Goal: Task Accomplishment & Management: Use online tool/utility

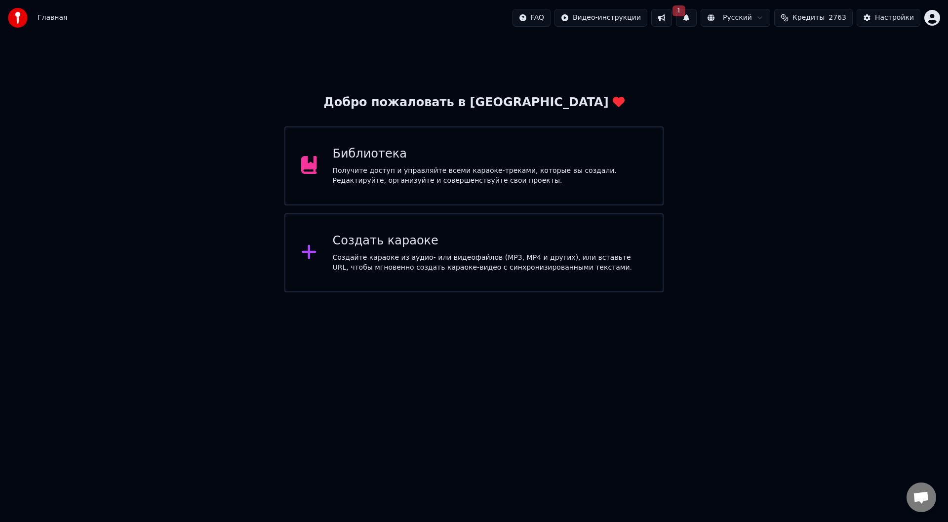
click at [368, 254] on div "Создайте караоке из аудио- или видеофайлов (MP3, MP4 и других), или вставьте UR…" at bounding box center [490, 263] width 314 height 20
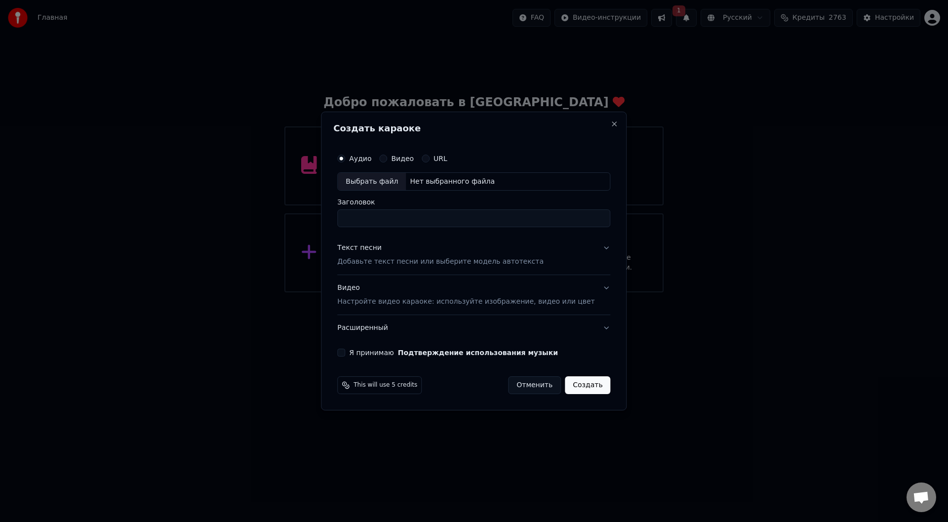
click at [374, 181] on div "Выбрать файл" at bounding box center [372, 182] width 68 height 18
type input "**********"
click at [591, 246] on button "Текст песни Добавьте текст песни или выберите модель автотекста" at bounding box center [473, 254] width 273 height 39
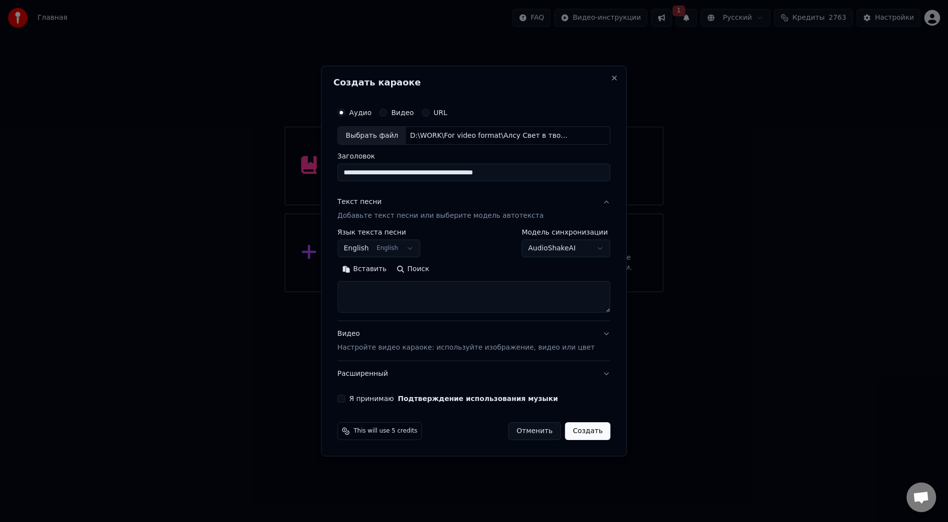
click at [383, 268] on button "Вставить" at bounding box center [364, 270] width 54 height 16
click at [469, 269] on button "Развернуть" at bounding box center [466, 270] width 62 height 16
type textarea "**********"
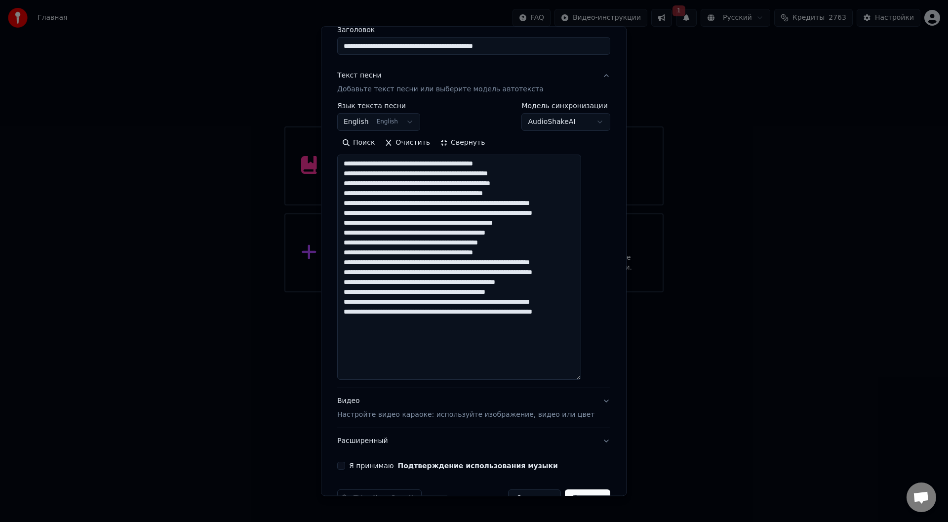
scroll to position [115, 0]
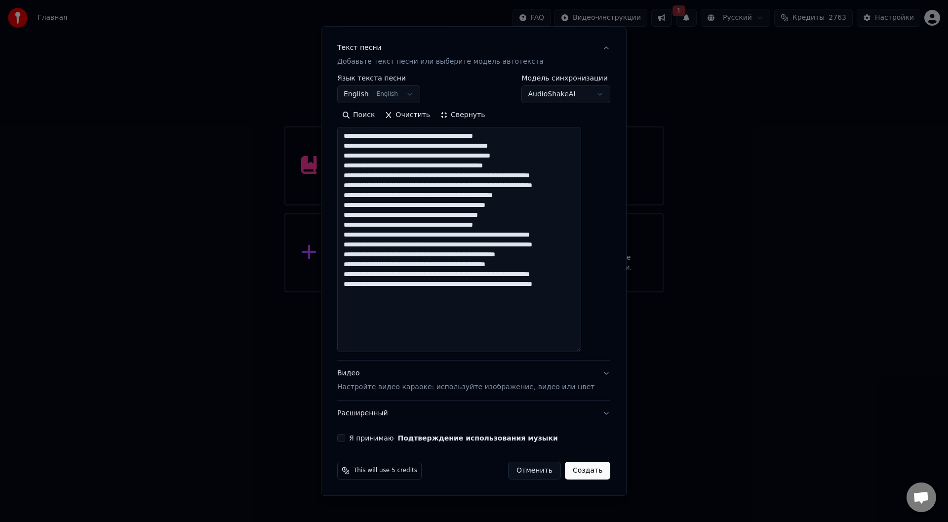
click at [345, 438] on button "Я принимаю Подтверждение использования музыки" at bounding box center [341, 438] width 8 height 8
click at [582, 471] on button "Создать" at bounding box center [587, 471] width 45 height 18
select select "**"
type textarea "**********"
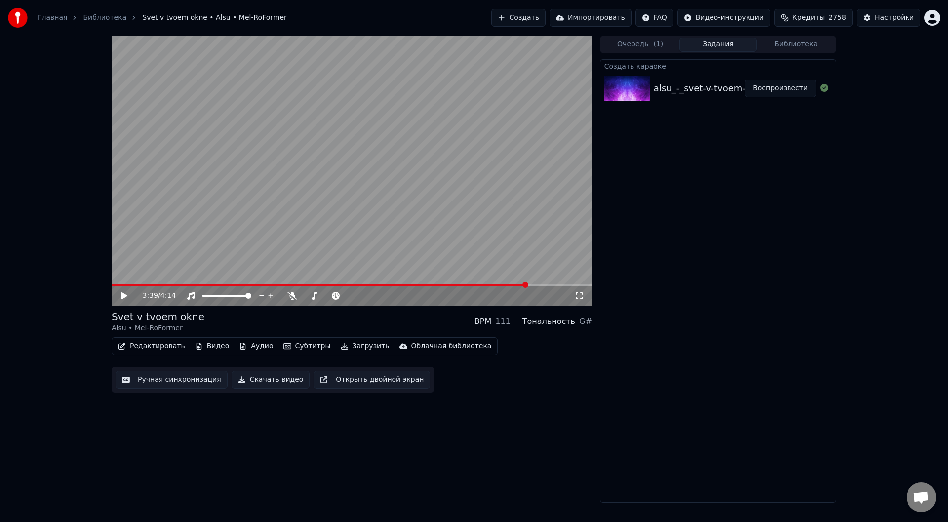
click at [165, 380] on button "Ручная синхронизация" at bounding box center [172, 380] width 112 height 18
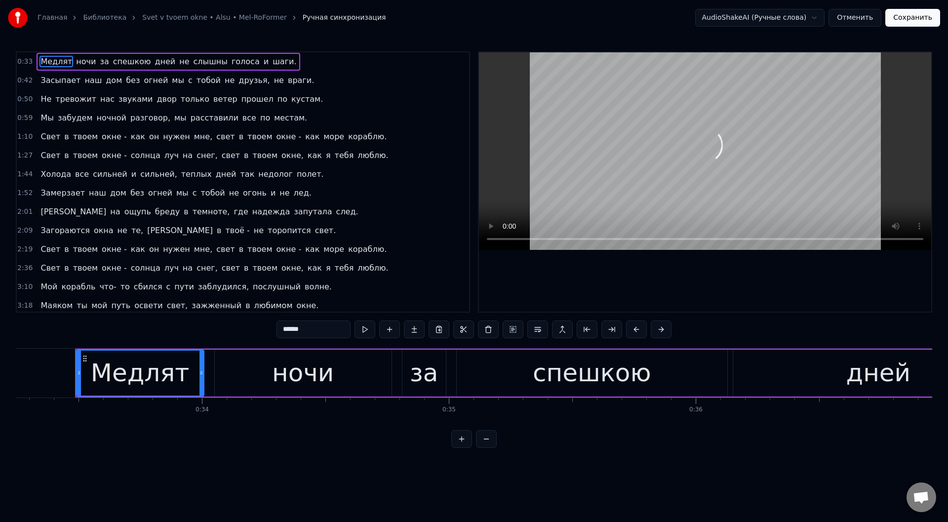
scroll to position [0, 8216]
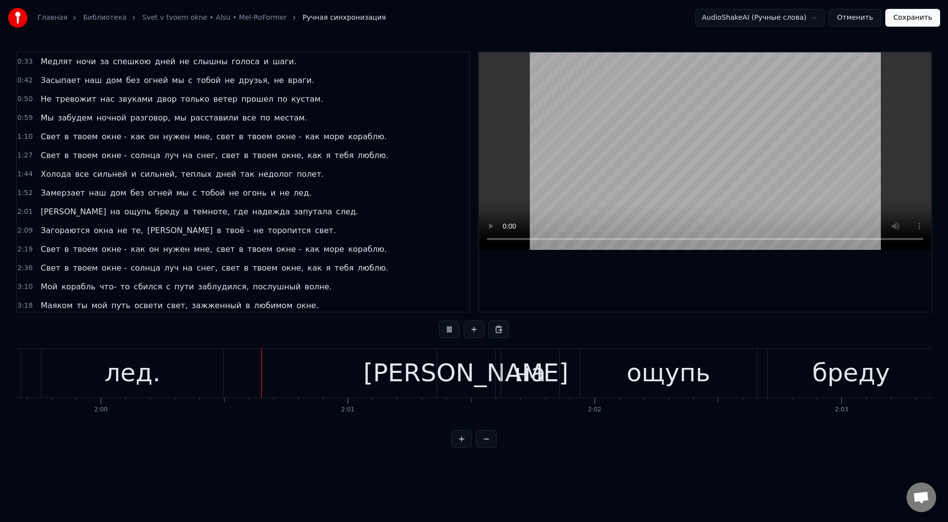
scroll to position [0, 29581]
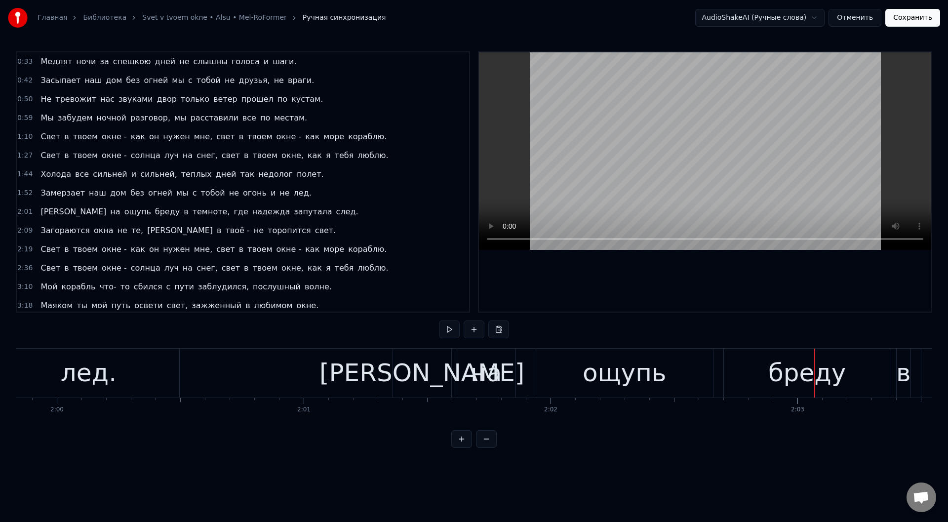
click at [413, 367] on div "[PERSON_NAME]" at bounding box center [422, 373] width 58 height 49
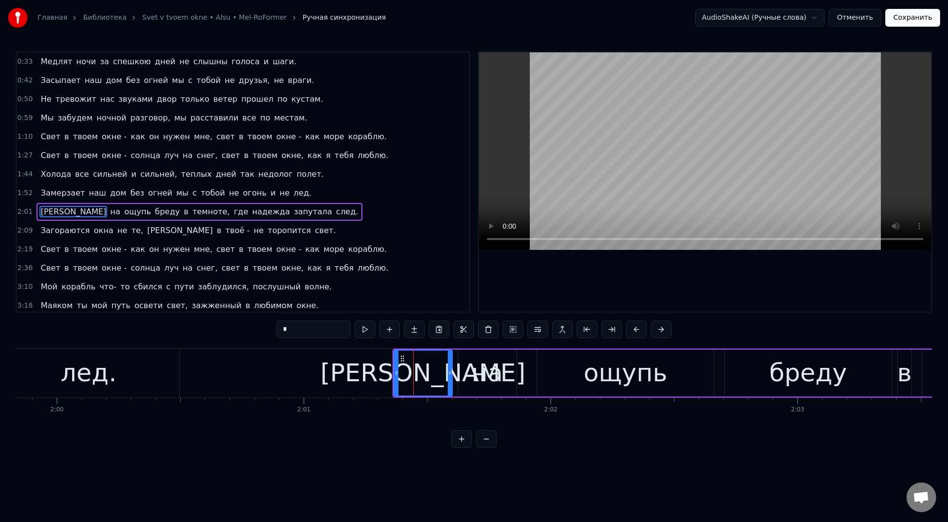
scroll to position [30, 0]
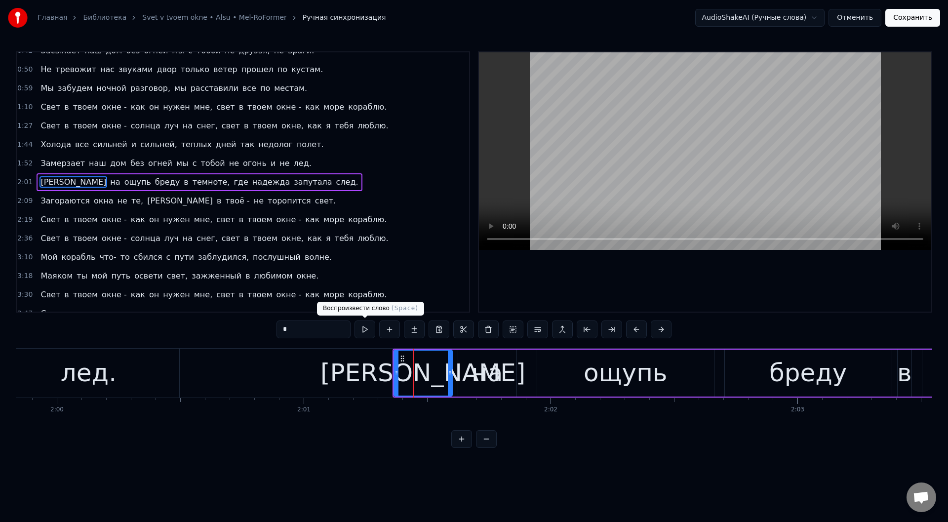
click at [366, 330] on button at bounding box center [364, 329] width 21 height 18
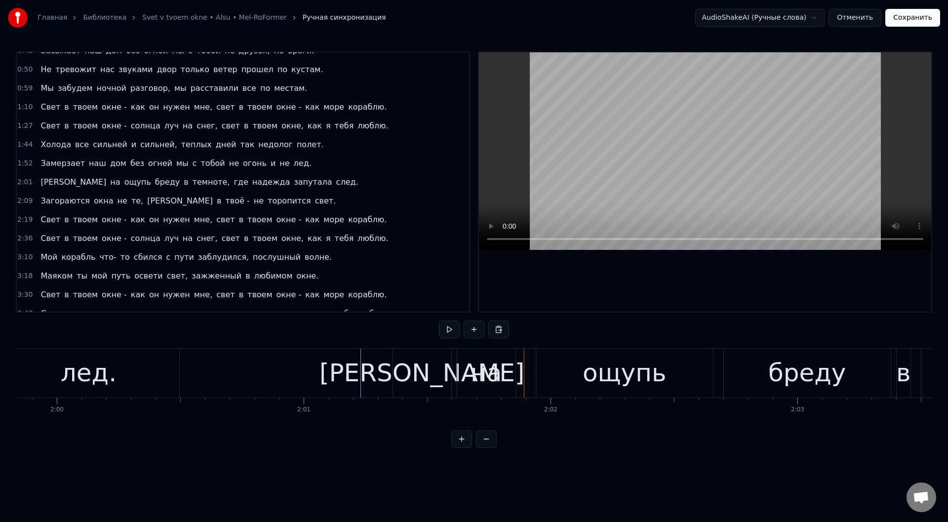
click at [400, 361] on div "[PERSON_NAME]" at bounding box center [422, 373] width 58 height 49
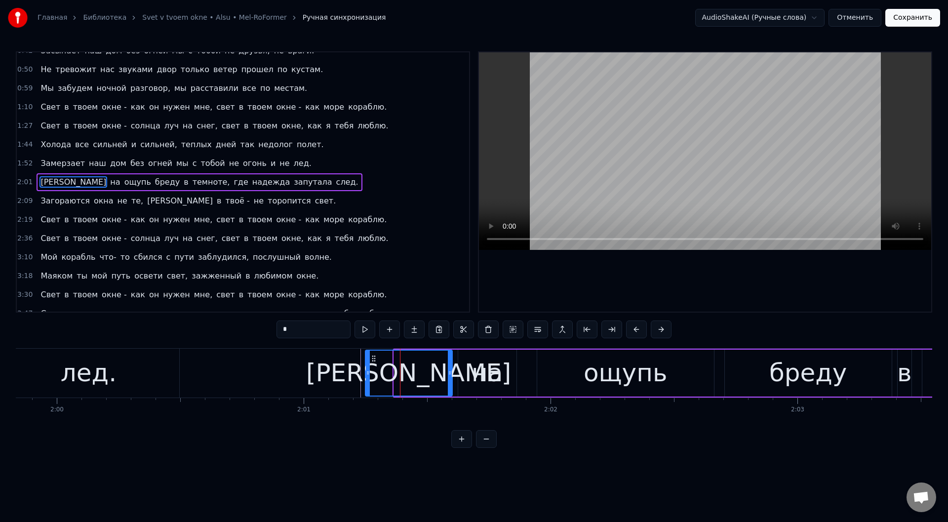
drag, startPoint x: 397, startPoint y: 374, endPoint x: 368, endPoint y: 374, distance: 28.6
click at [368, 374] on circle at bounding box center [368, 374] width 0 height 0
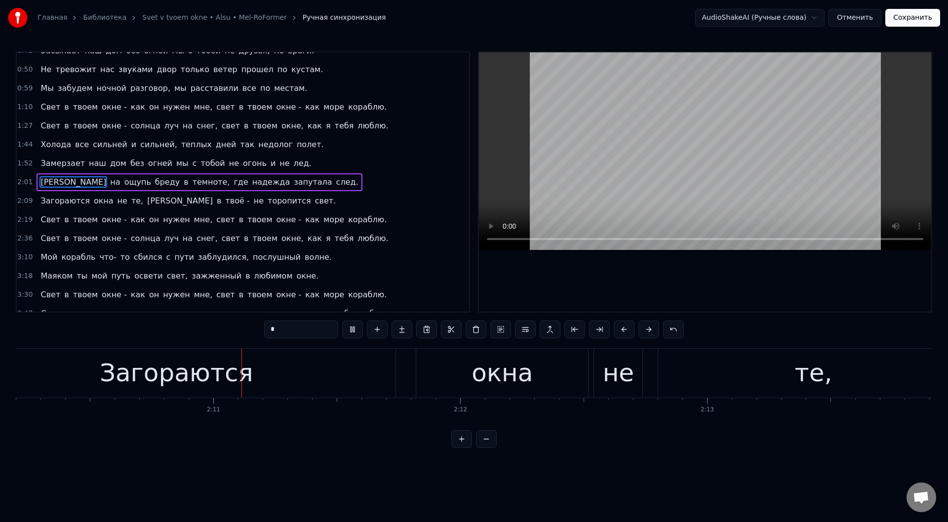
scroll to position [0, 32160]
click at [160, 365] on div "Загораются" at bounding box center [157, 372] width 154 height 37
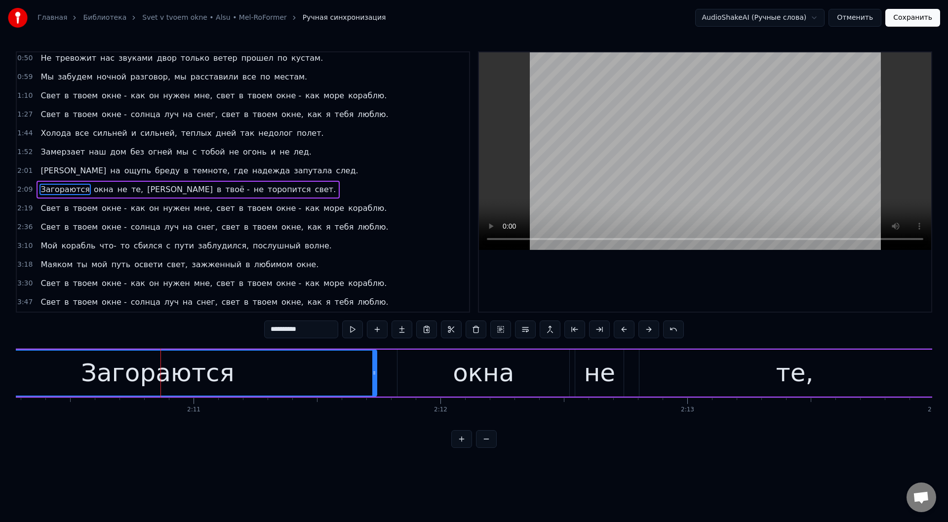
scroll to position [0, 31839]
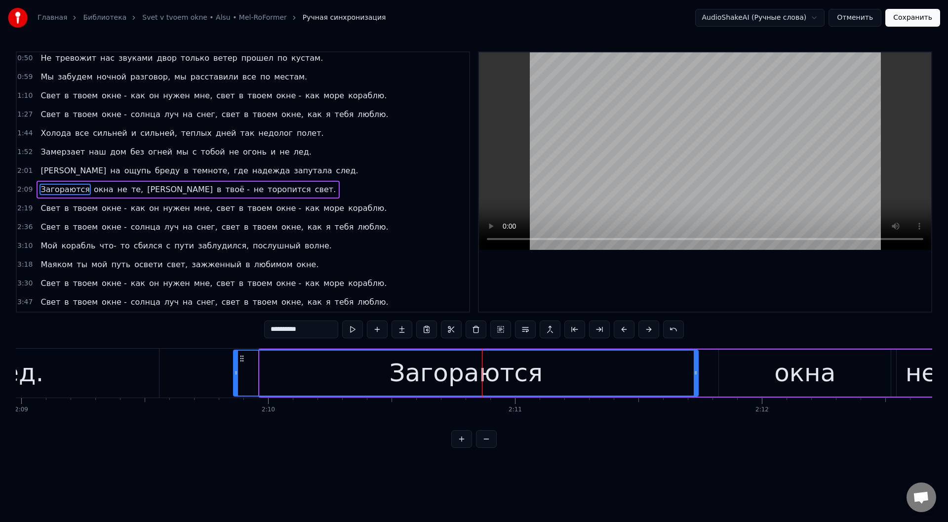
drag, startPoint x: 262, startPoint y: 377, endPoint x: 235, endPoint y: 377, distance: 26.2
click at [235, 377] on div at bounding box center [236, 373] width 4 height 45
click at [353, 327] on button at bounding box center [352, 329] width 21 height 18
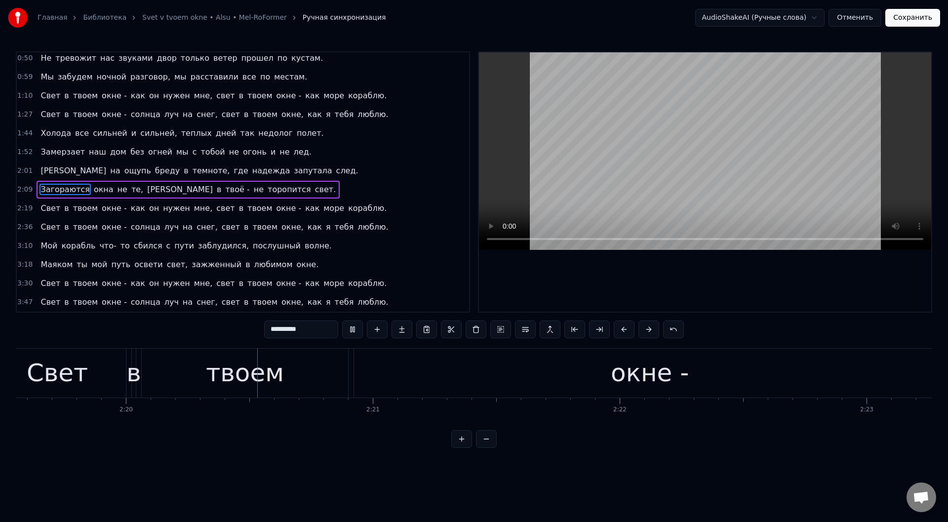
scroll to position [0, 34453]
click at [364, 371] on div "окне -" at bounding box center [646, 373] width 591 height 49
type input "******"
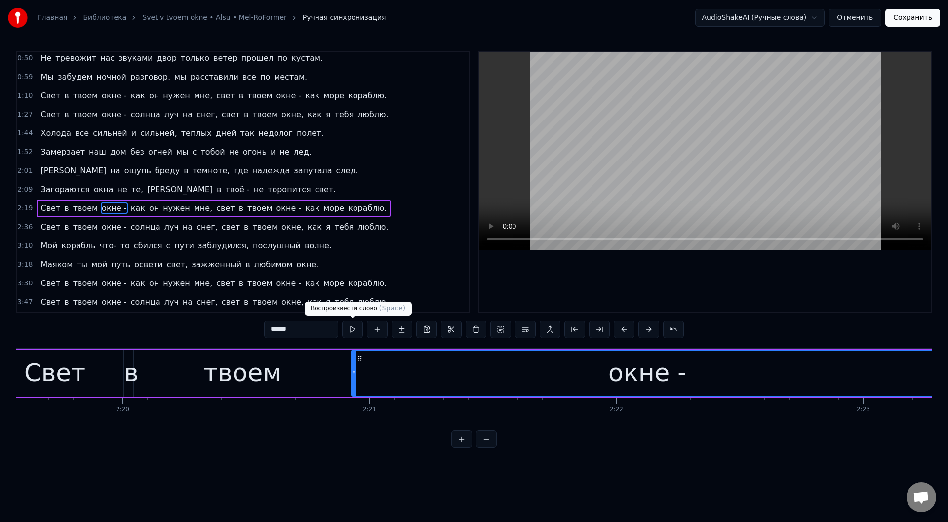
click at [354, 329] on button at bounding box center [352, 329] width 21 height 18
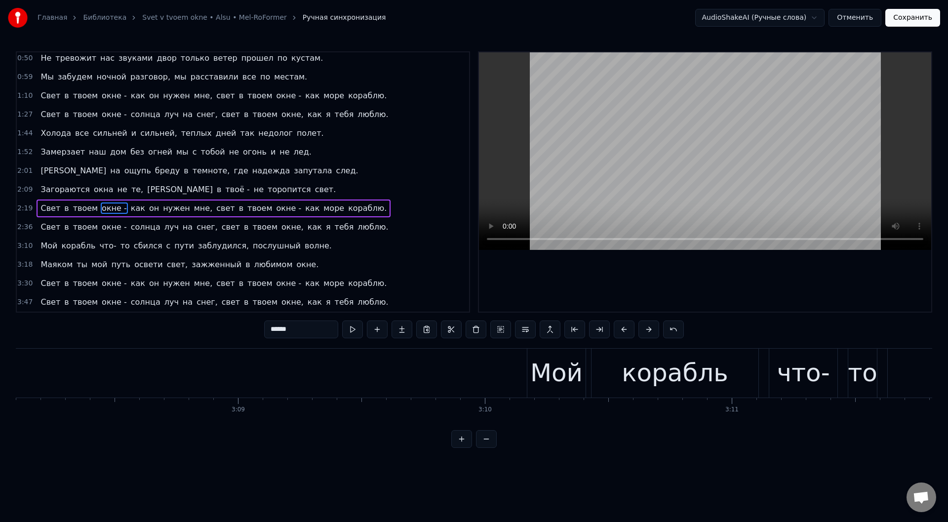
scroll to position [0, 46777]
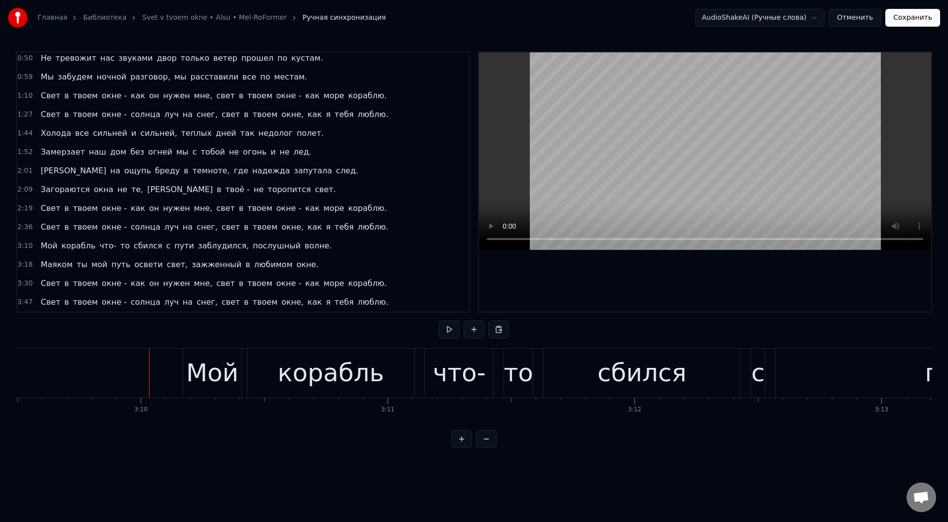
click at [193, 371] on div "Мой" at bounding box center [212, 372] width 52 height 37
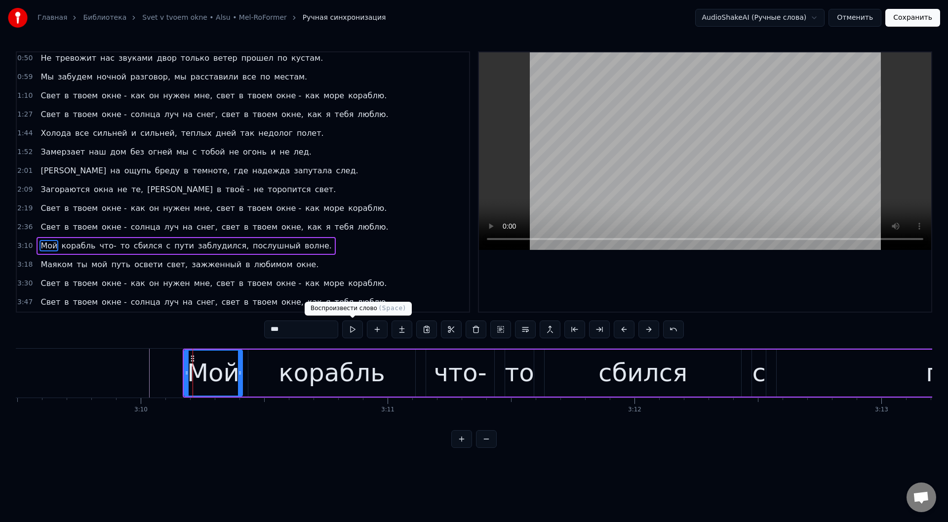
click at [350, 329] on button at bounding box center [352, 329] width 21 height 18
drag, startPoint x: 185, startPoint y: 369, endPoint x: 167, endPoint y: 369, distance: 18.3
click at [167, 369] on icon at bounding box center [168, 373] width 4 height 8
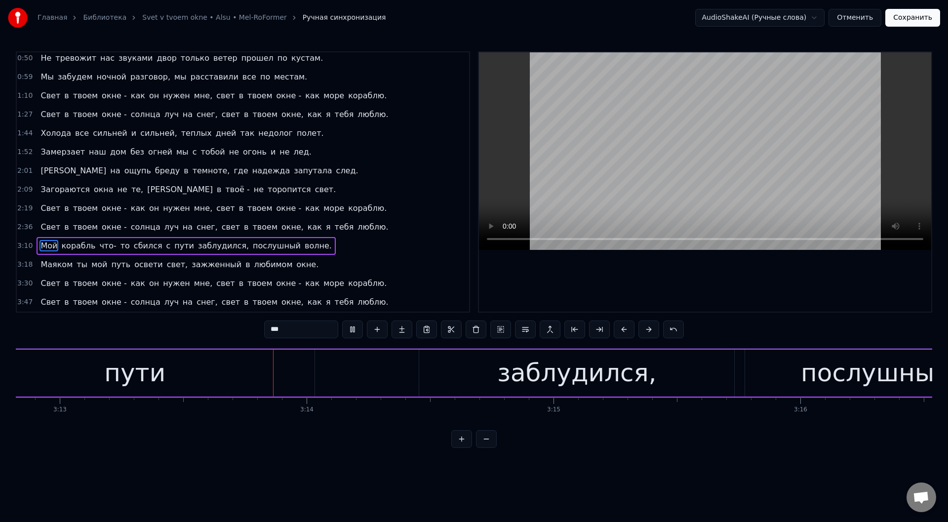
scroll to position [0, 47648]
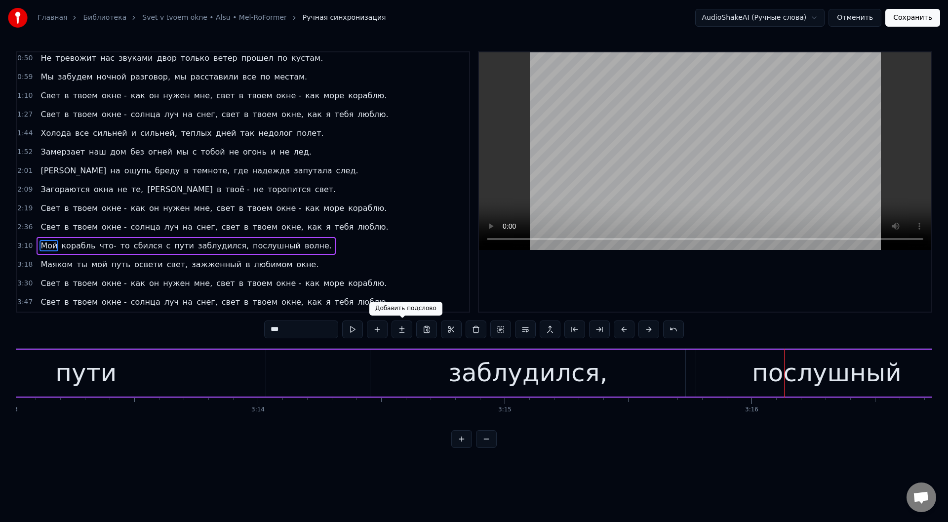
click at [381, 375] on div "заблудился," at bounding box center [527, 373] width 315 height 47
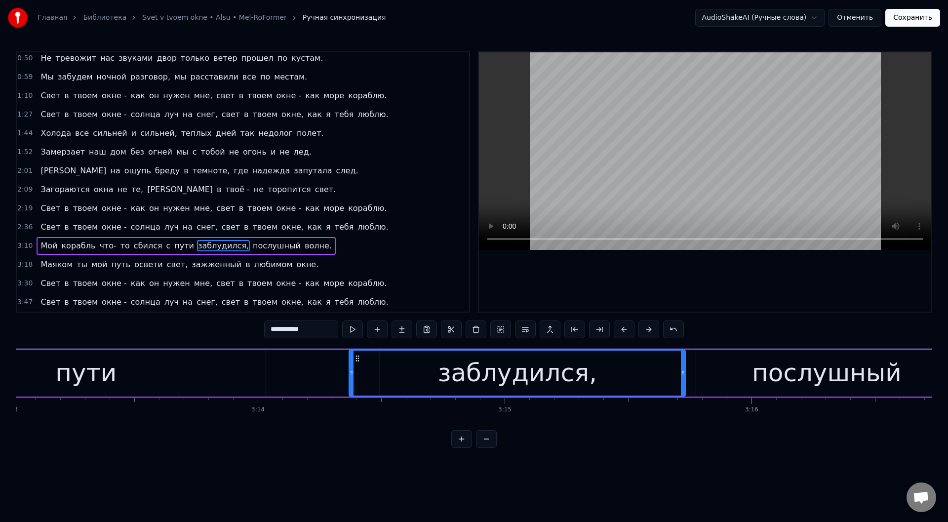
drag, startPoint x: 373, startPoint y: 373, endPoint x: 352, endPoint y: 373, distance: 21.2
click at [352, 373] on icon at bounding box center [352, 373] width 4 height 8
click at [348, 325] on button at bounding box center [352, 329] width 21 height 18
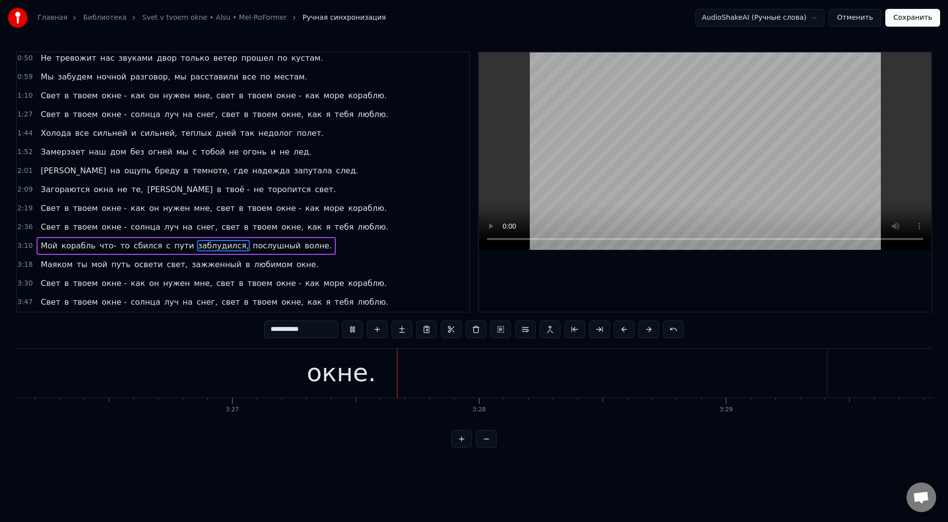
scroll to position [0, 51072]
click at [193, 375] on div "окне." at bounding box center [152, 373] width 972 height 49
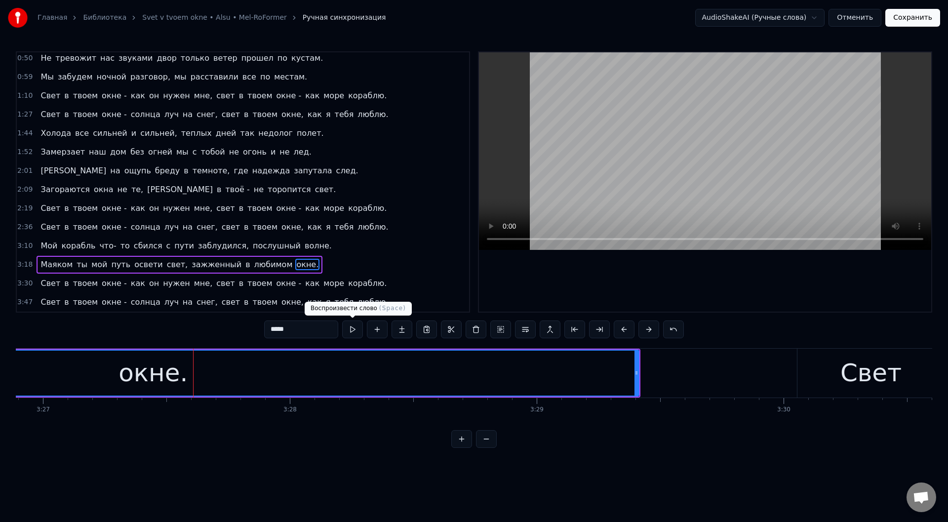
click at [353, 329] on button at bounding box center [352, 329] width 21 height 18
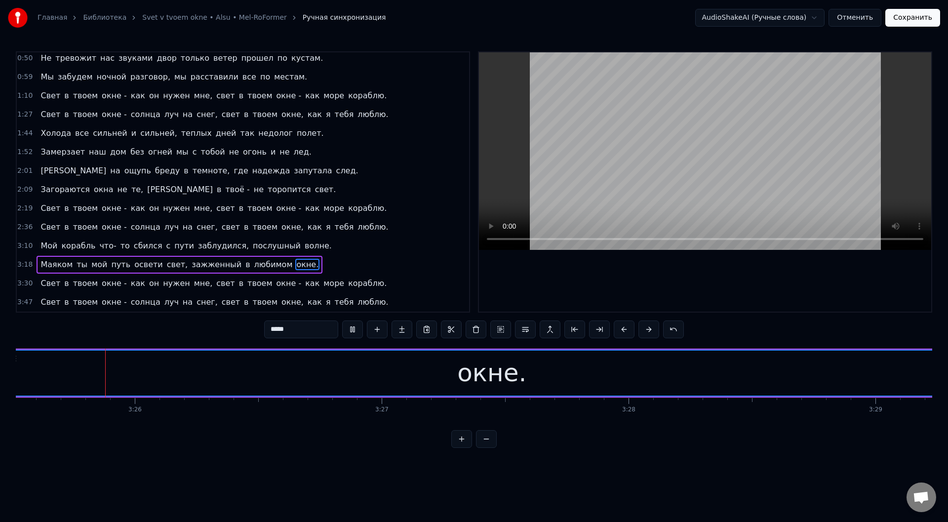
scroll to position [0, 50717]
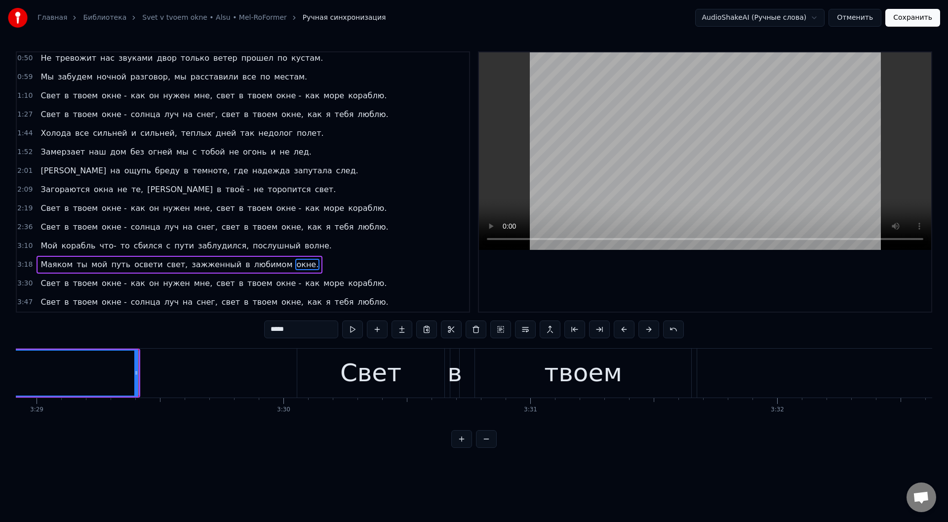
click at [353, 329] on button at bounding box center [352, 329] width 21 height 18
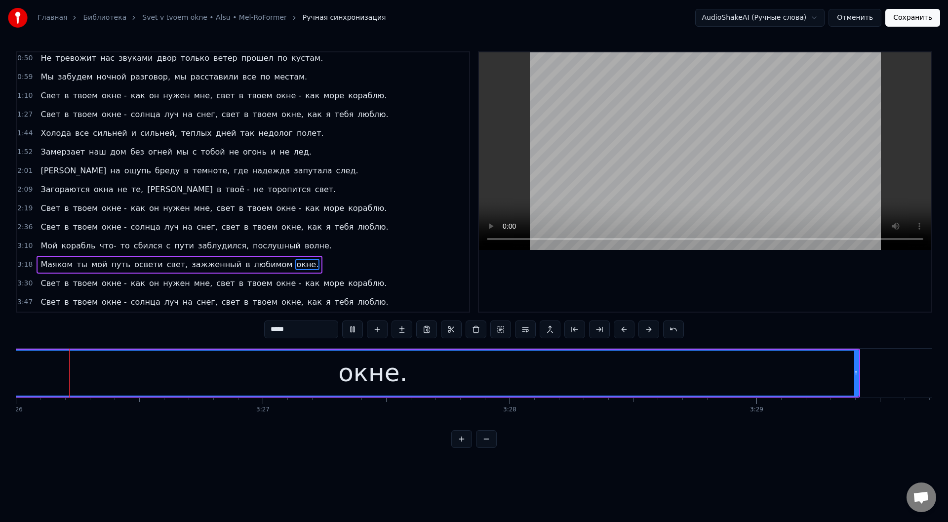
scroll to position [0, 50849]
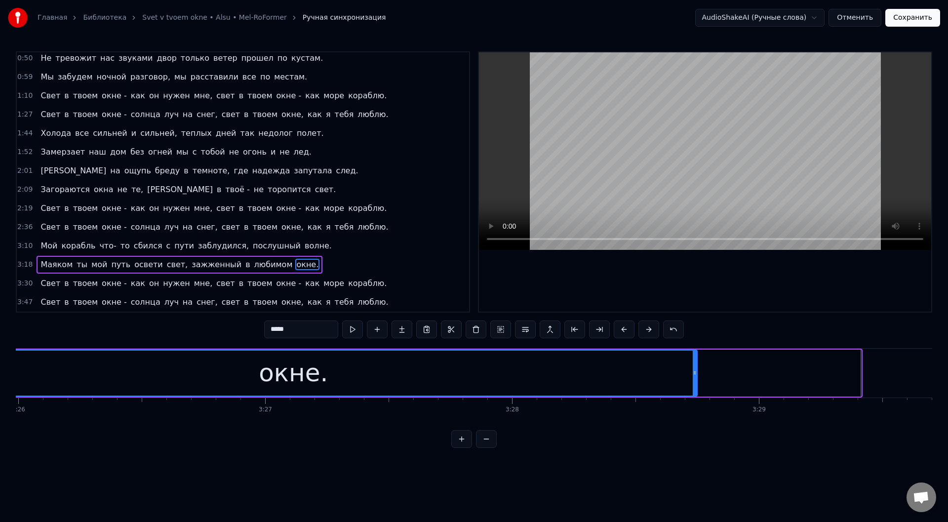
drag, startPoint x: 860, startPoint y: 378, endPoint x: 696, endPoint y: 381, distance: 164.4
click at [696, 381] on div at bounding box center [695, 373] width 4 height 45
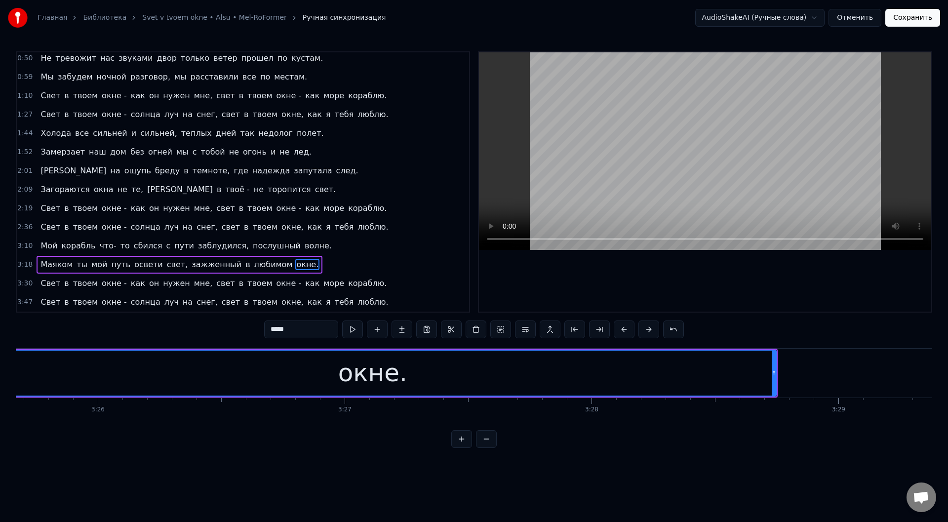
click at [385, 373] on div "окне." at bounding box center [372, 372] width 69 height 37
click at [351, 327] on button at bounding box center [352, 329] width 21 height 18
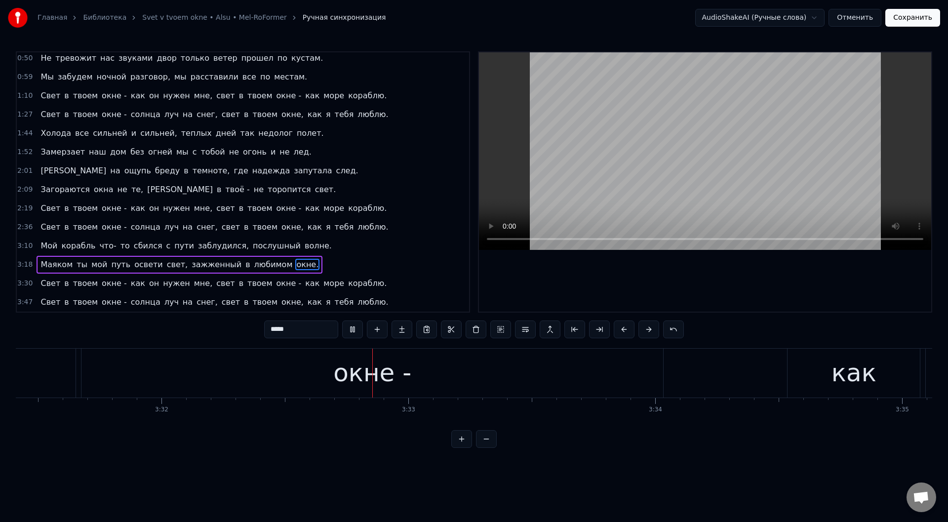
scroll to position [0, 52376]
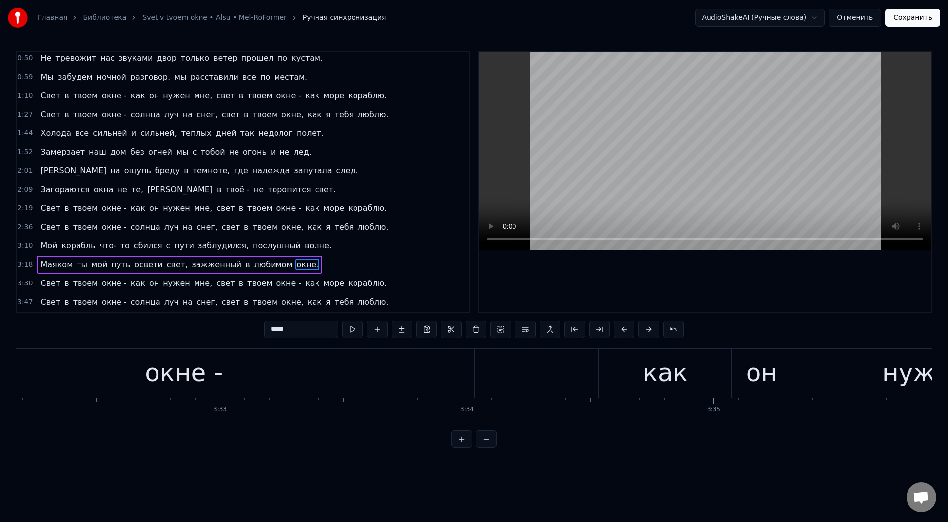
click at [246, 354] on div "окне -" at bounding box center [184, 373] width 582 height 49
type input "******"
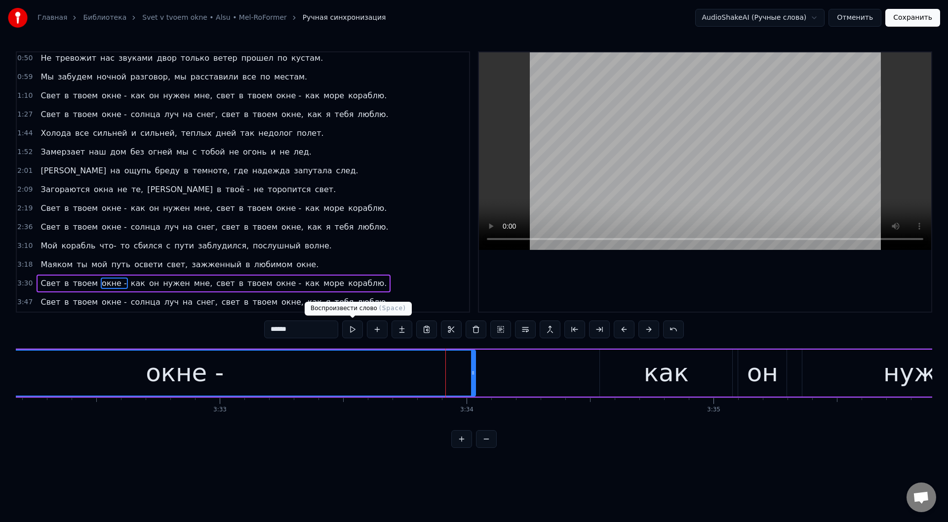
click at [353, 329] on button at bounding box center [352, 329] width 21 height 18
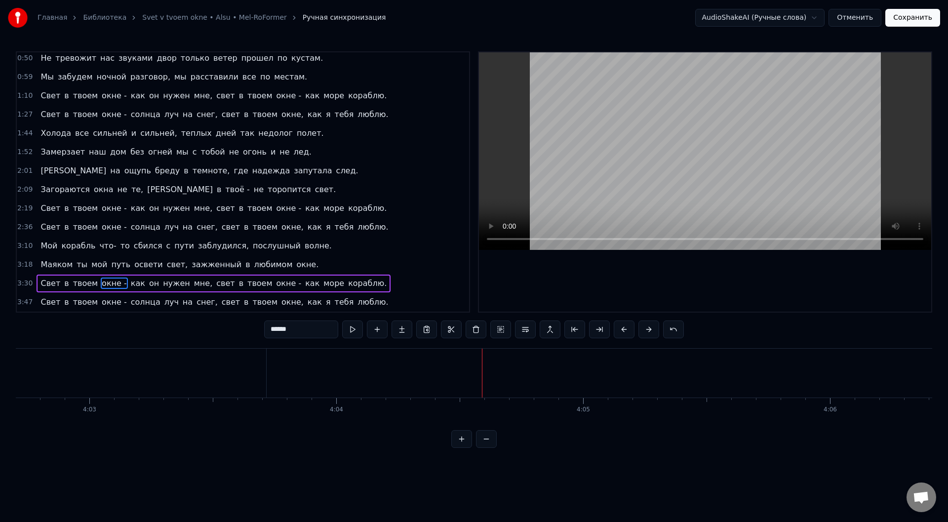
scroll to position [0, 61784]
drag, startPoint x: 917, startPoint y: 17, endPoint x: 923, endPoint y: 16, distance: 6.5
click at [917, 17] on button "Сохранить" at bounding box center [912, 18] width 55 height 18
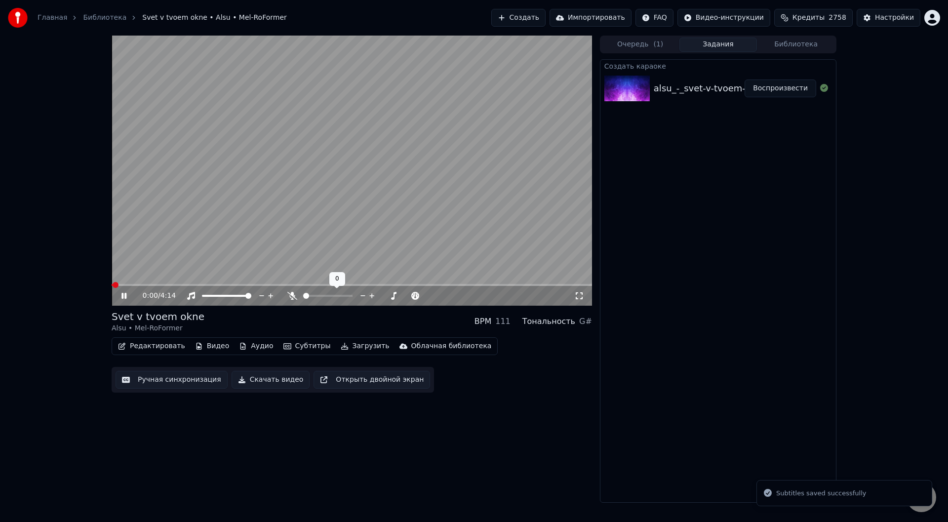
click at [295, 298] on icon at bounding box center [292, 296] width 10 height 8
click at [145, 285] on span at bounding box center [352, 285] width 480 height 2
click at [172, 286] on span at bounding box center [352, 285] width 480 height 2
click at [122, 293] on icon at bounding box center [123, 296] width 5 height 6
click at [343, 346] on button "Загрузить" at bounding box center [365, 346] width 57 height 14
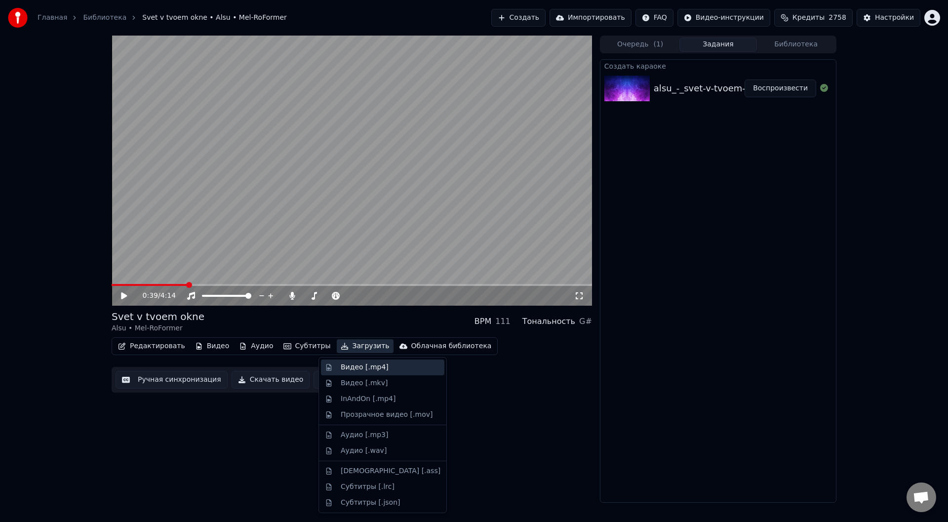
click at [355, 365] on div "Видео [.mp4]" at bounding box center [365, 367] width 48 height 10
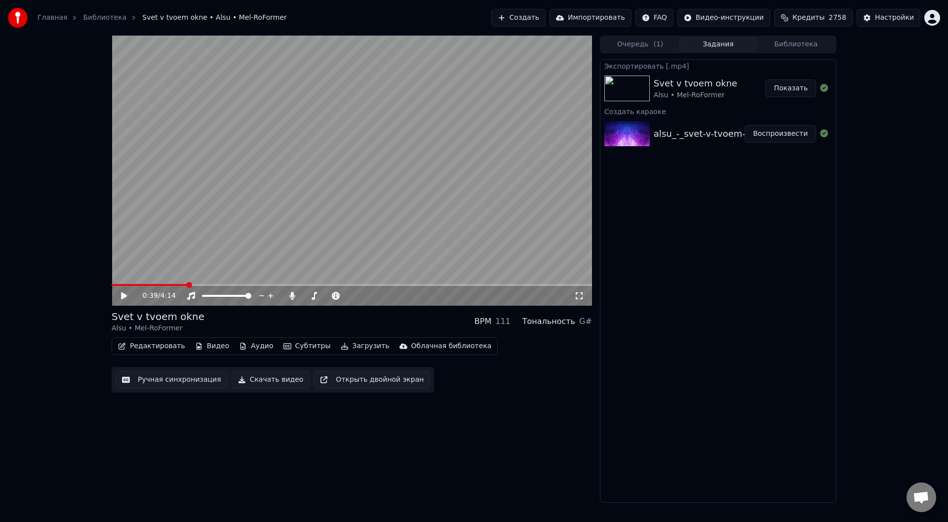
click at [789, 86] on button "Показать" at bounding box center [790, 88] width 51 height 18
click at [546, 19] on button "Создать" at bounding box center [518, 18] width 54 height 18
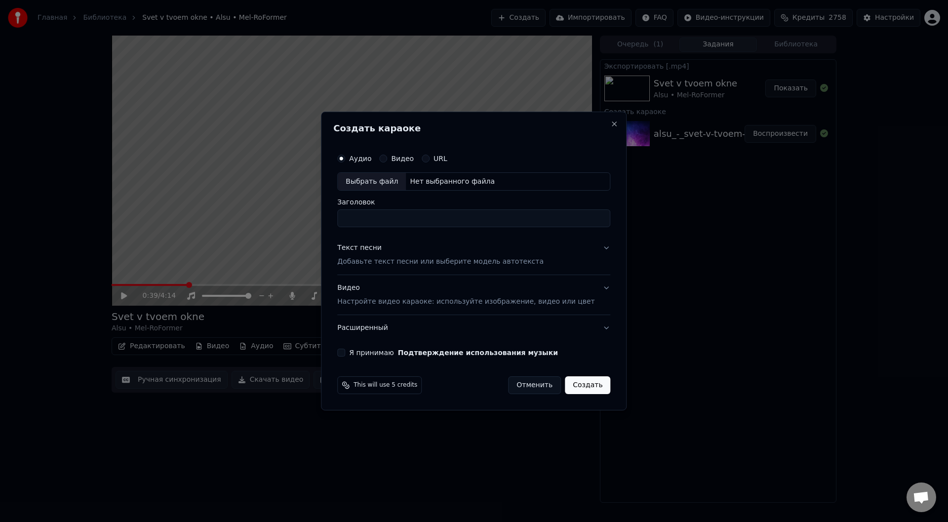
click at [378, 181] on div "Выбрать файл" at bounding box center [372, 182] width 68 height 18
type input "**********"
click at [591, 245] on button "Текст песни Добавьте текст песни или выберите модель автотекста" at bounding box center [473, 254] width 273 height 39
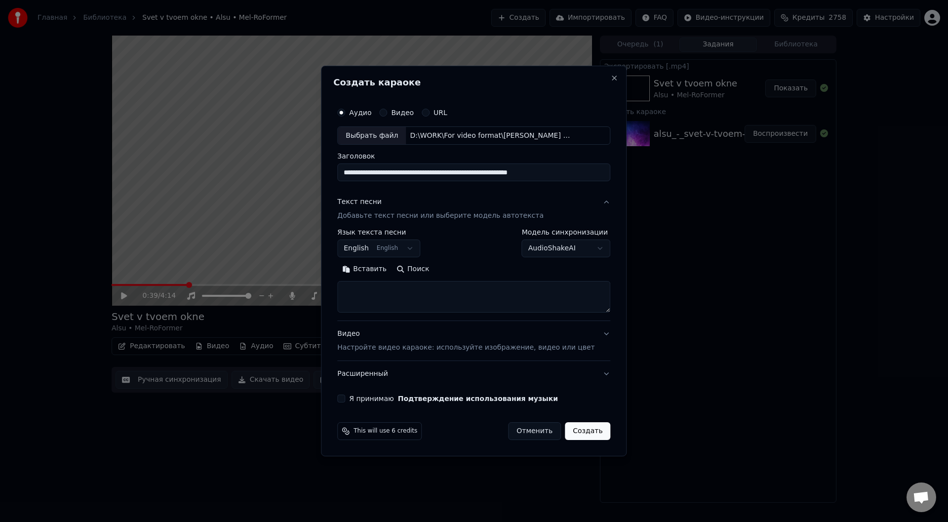
click at [382, 269] on button "Вставить" at bounding box center [364, 270] width 54 height 16
click at [475, 267] on button "Развернуть" at bounding box center [466, 270] width 62 height 16
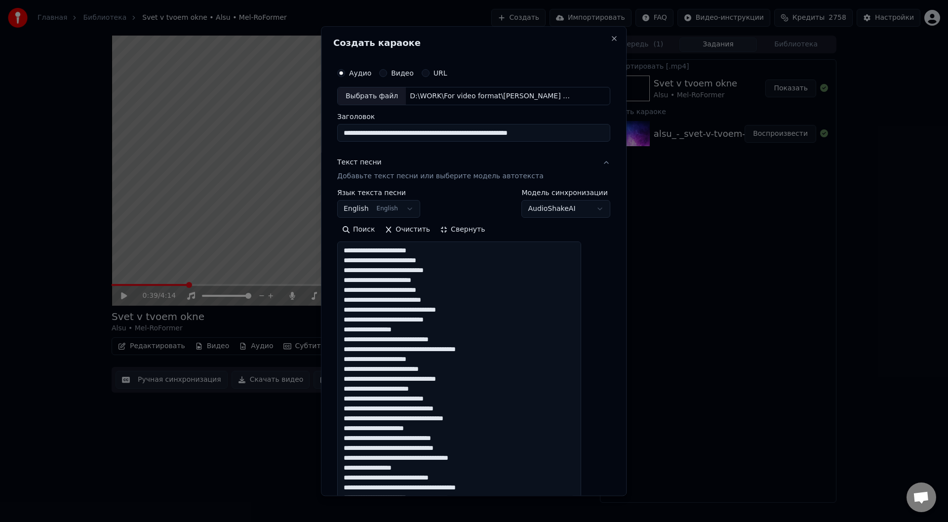
type textarea "**********"
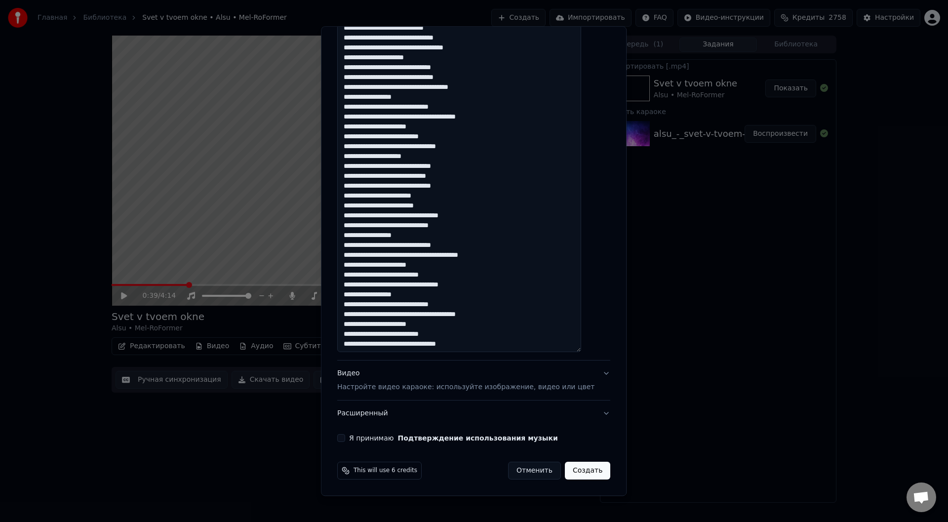
click at [345, 437] on button "Я принимаю Подтверждение использования музыки" at bounding box center [341, 438] width 8 height 8
click at [577, 471] on button "Создать" at bounding box center [587, 471] width 45 height 18
select select "**"
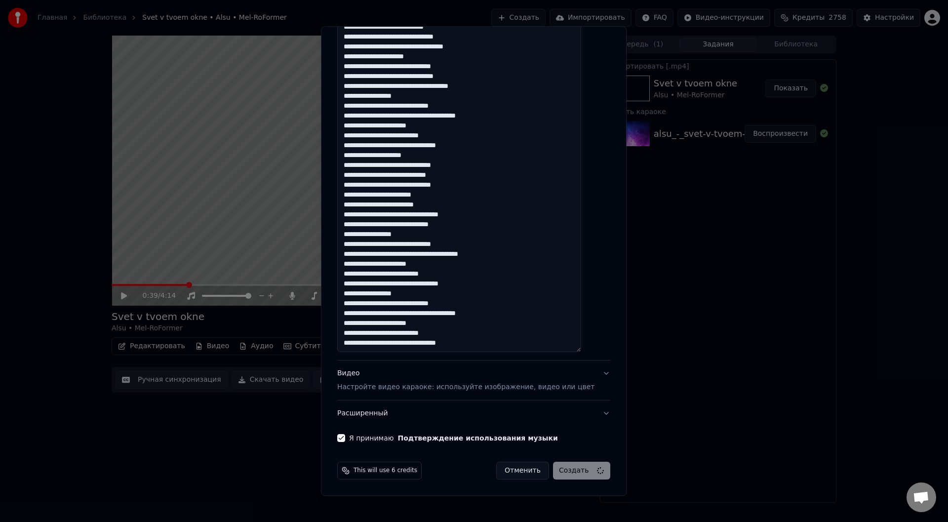
type textarea "**********"
select select
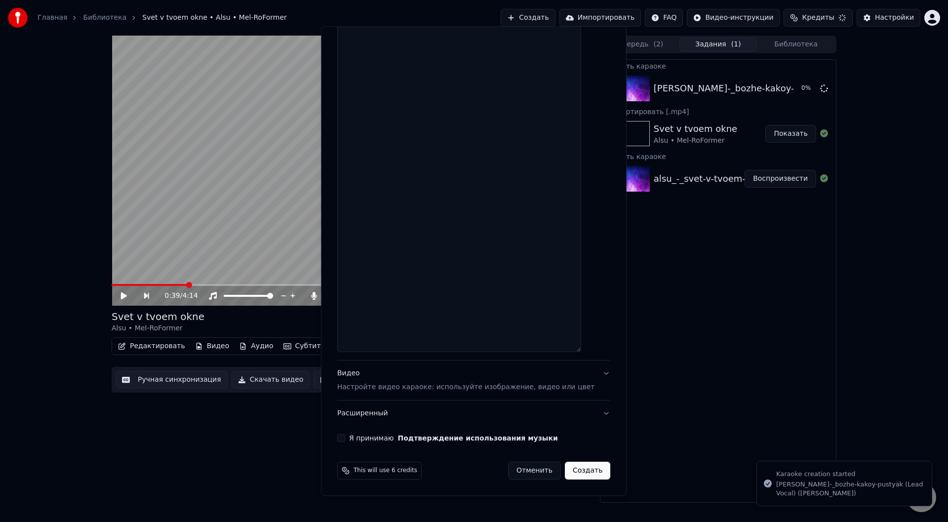
scroll to position [371, 0]
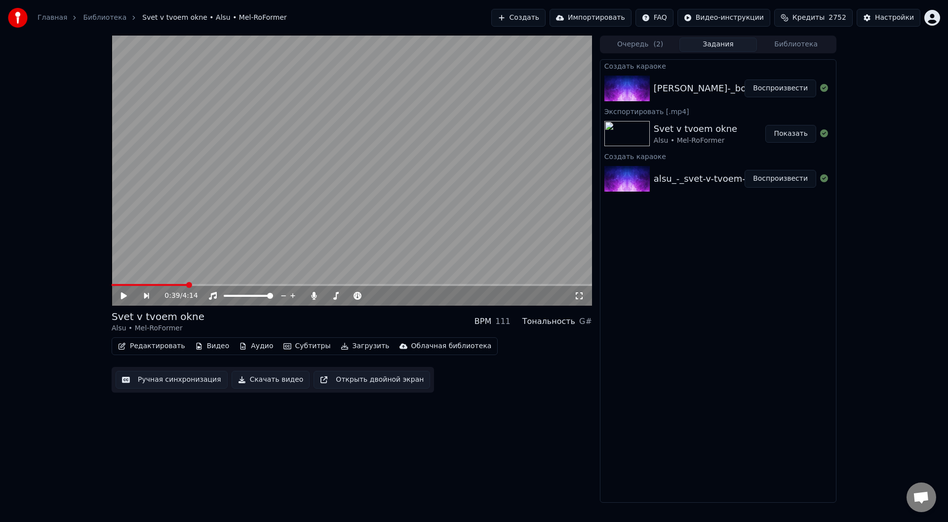
click at [783, 84] on button "Воспроизвести" at bounding box center [781, 88] width 72 height 18
click at [190, 381] on button "Ручная синхронизация" at bounding box center [172, 380] width 112 height 18
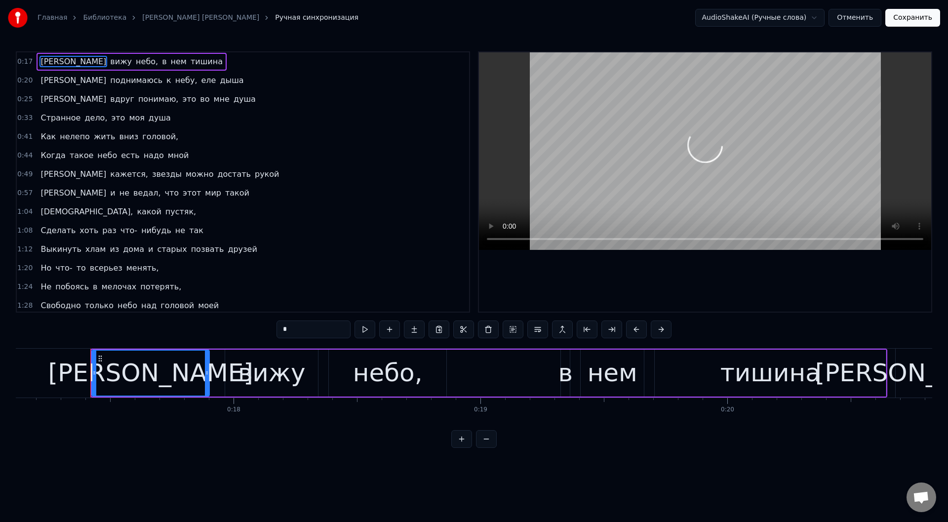
scroll to position [0, 4251]
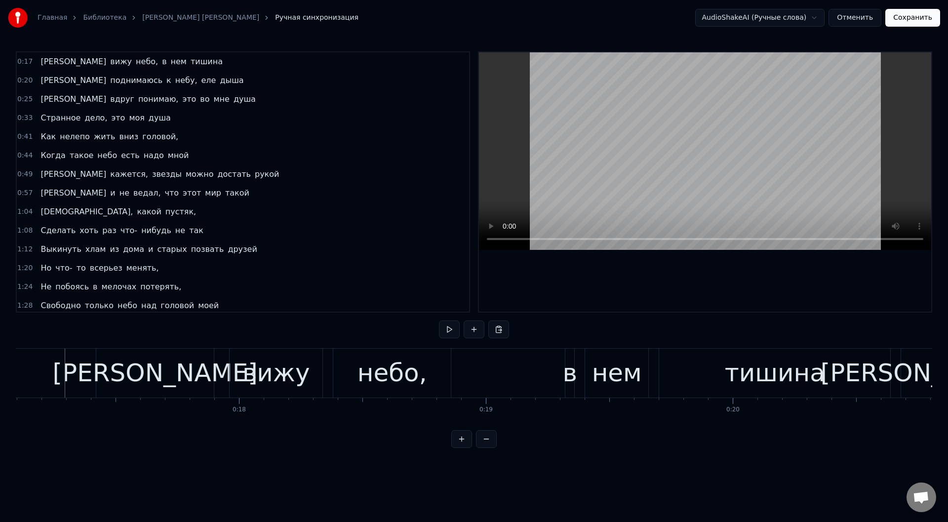
scroll to position [0, 4220]
click at [110, 370] on div "[PERSON_NAME]" at bounding box center [156, 373] width 118 height 49
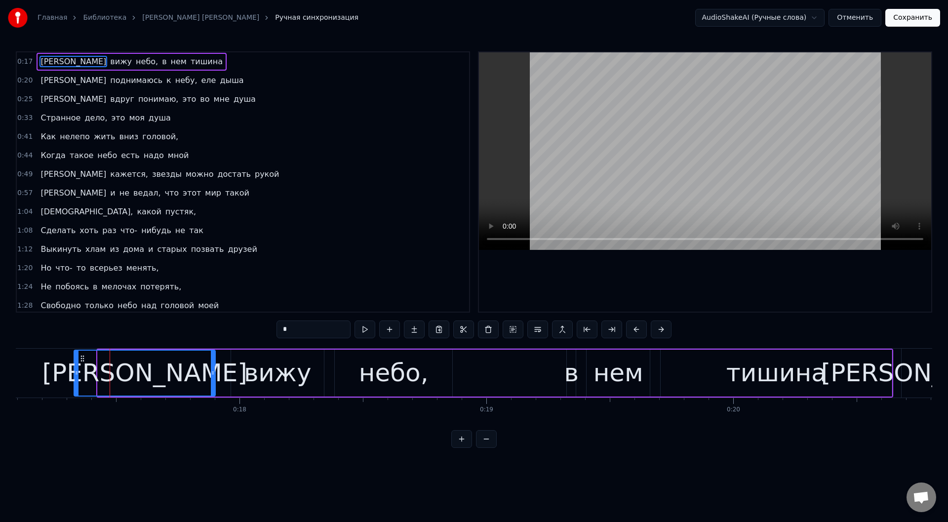
drag, startPoint x: 99, startPoint y: 371, endPoint x: 76, endPoint y: 371, distance: 23.7
click at [76, 371] on icon at bounding box center [77, 373] width 4 height 8
click at [350, 328] on button at bounding box center [352, 329] width 21 height 18
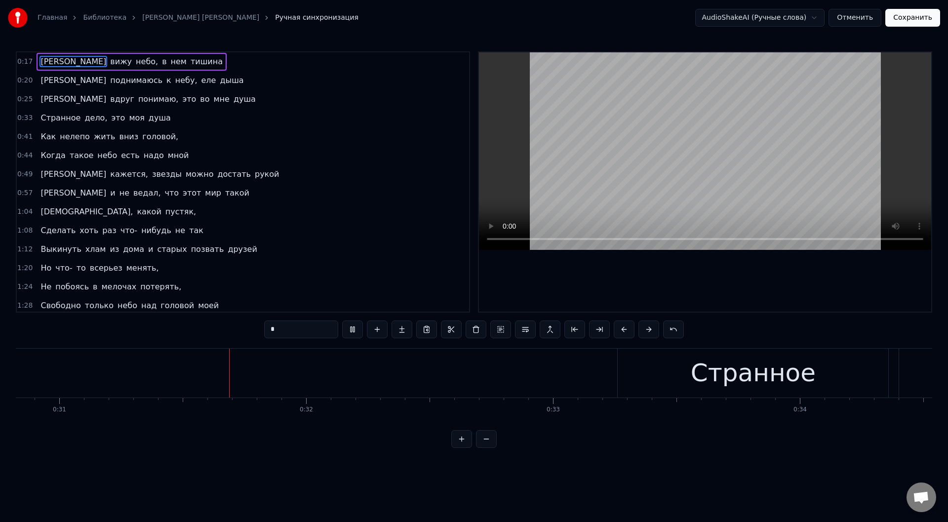
scroll to position [0, 7655]
click at [578, 363] on div "Странное" at bounding box center [706, 373] width 271 height 49
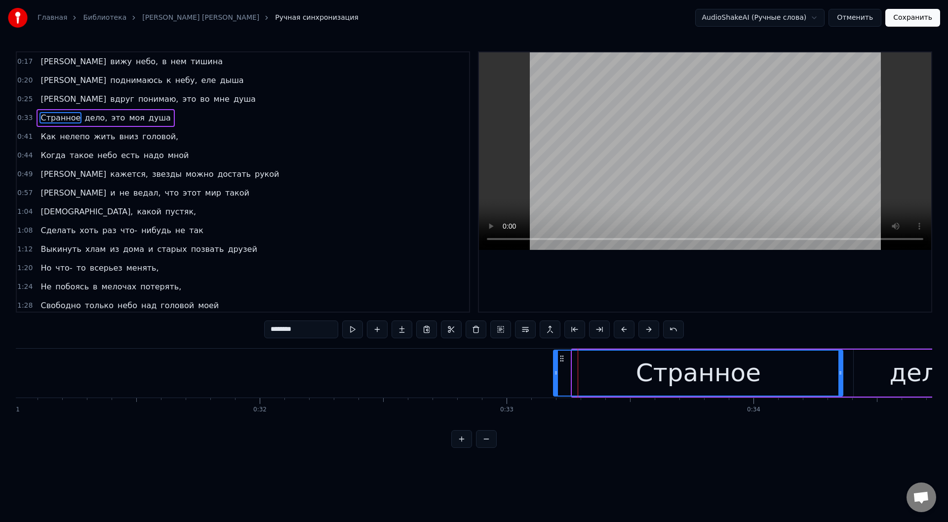
drag, startPoint x: 575, startPoint y: 369, endPoint x: 556, endPoint y: 372, distance: 18.9
click at [556, 372] on icon at bounding box center [556, 373] width 4 height 8
click at [353, 324] on button at bounding box center [352, 329] width 21 height 18
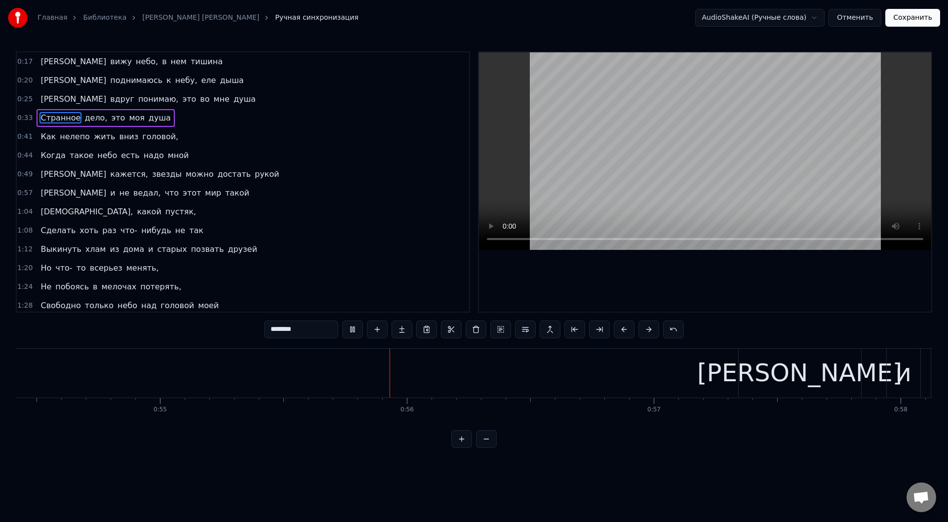
scroll to position [0, 13630]
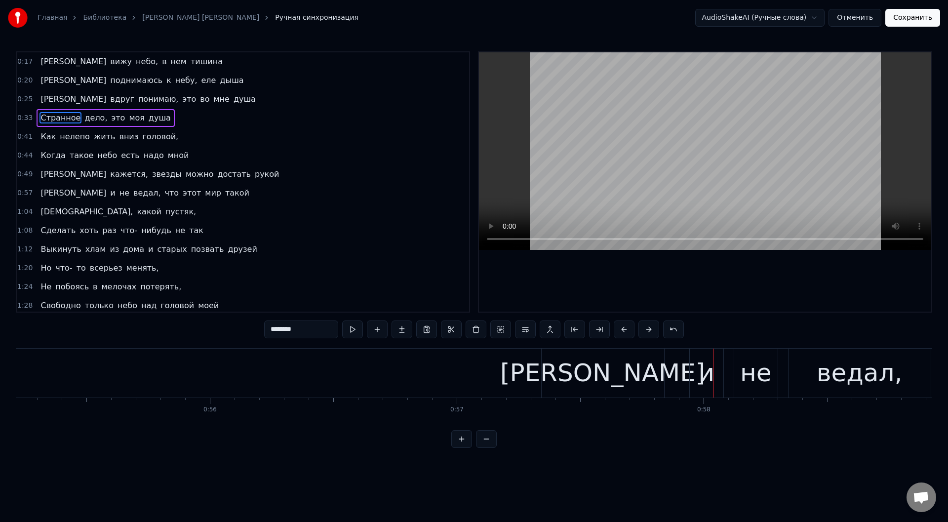
click at [552, 375] on div "[PERSON_NAME]" at bounding box center [603, 373] width 122 height 49
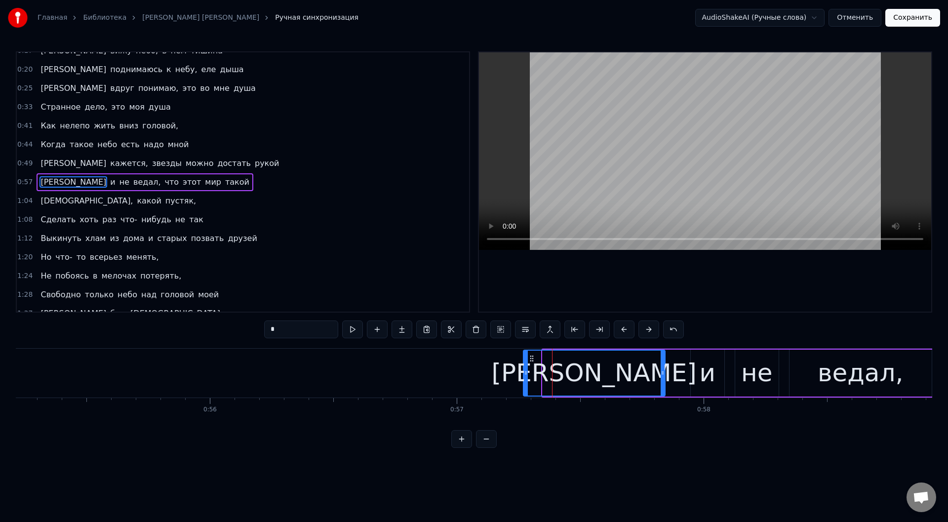
drag, startPoint x: 545, startPoint y: 374, endPoint x: 526, endPoint y: 375, distance: 19.3
click at [526, 375] on icon at bounding box center [526, 373] width 4 height 8
click at [351, 329] on button at bounding box center [352, 329] width 21 height 18
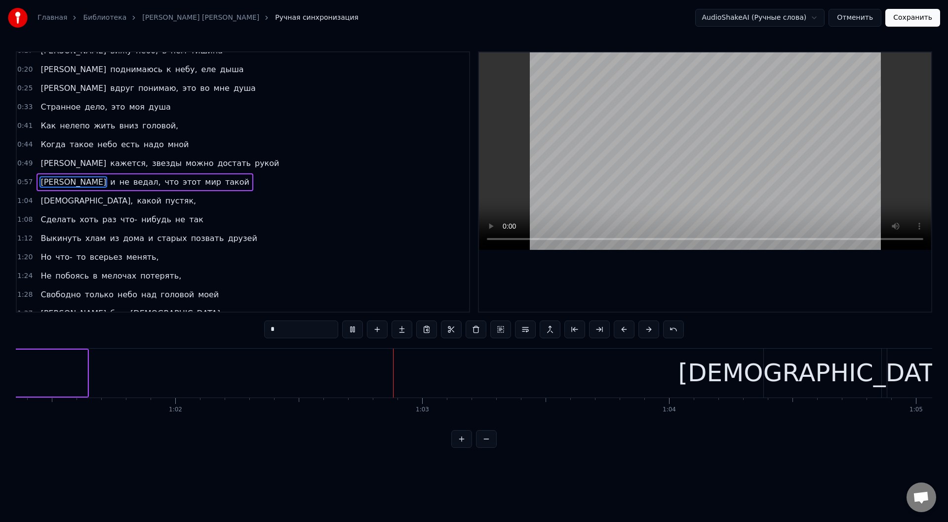
scroll to position [0, 15339]
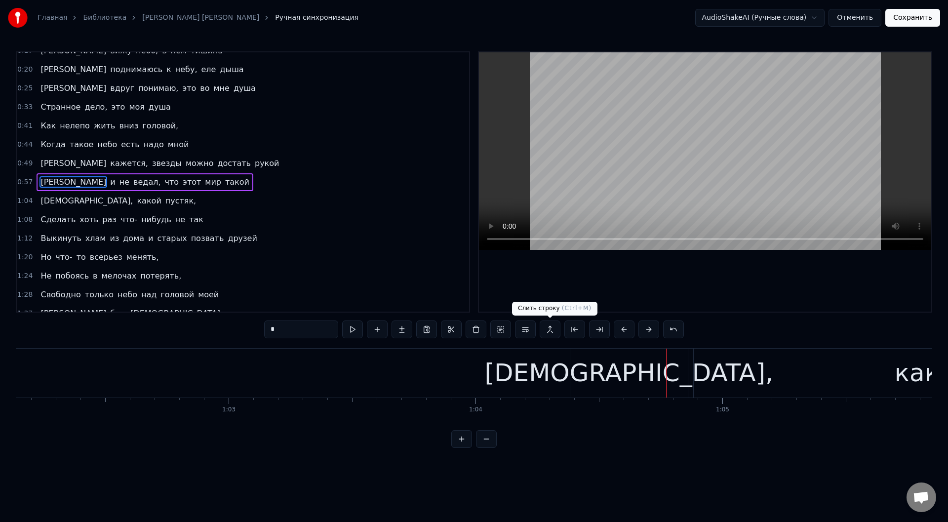
click at [586, 370] on div "[DEMOGRAPHIC_DATA]," at bounding box center [629, 373] width 118 height 49
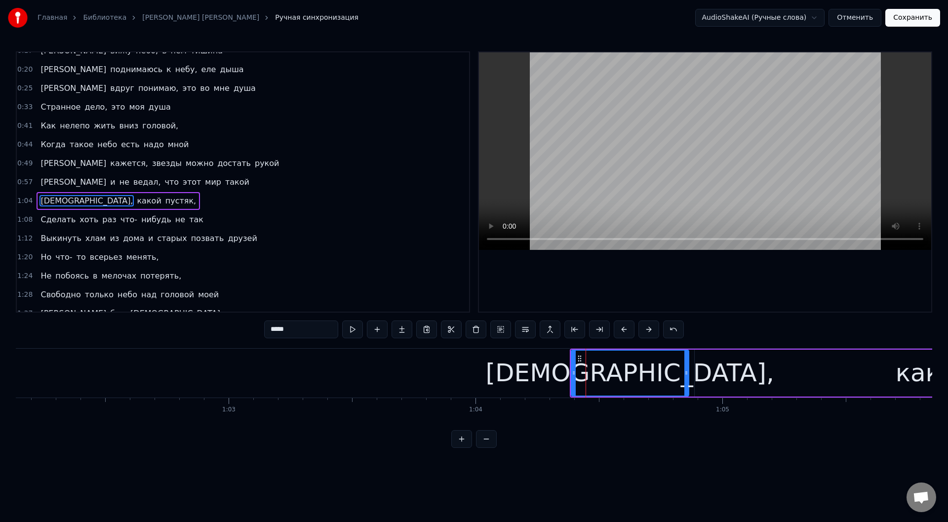
scroll to position [30, 0]
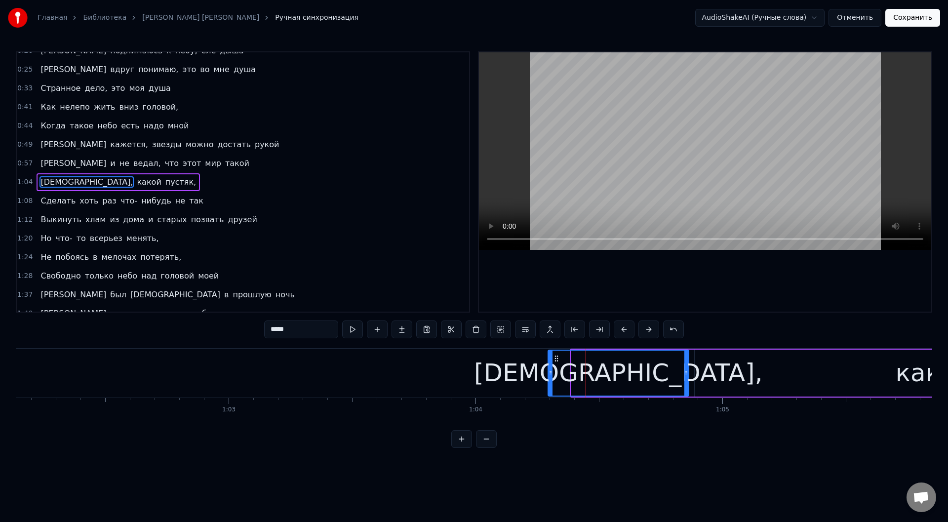
drag, startPoint x: 572, startPoint y: 374, endPoint x: 549, endPoint y: 374, distance: 23.2
click at [549, 374] on icon at bounding box center [551, 373] width 4 height 8
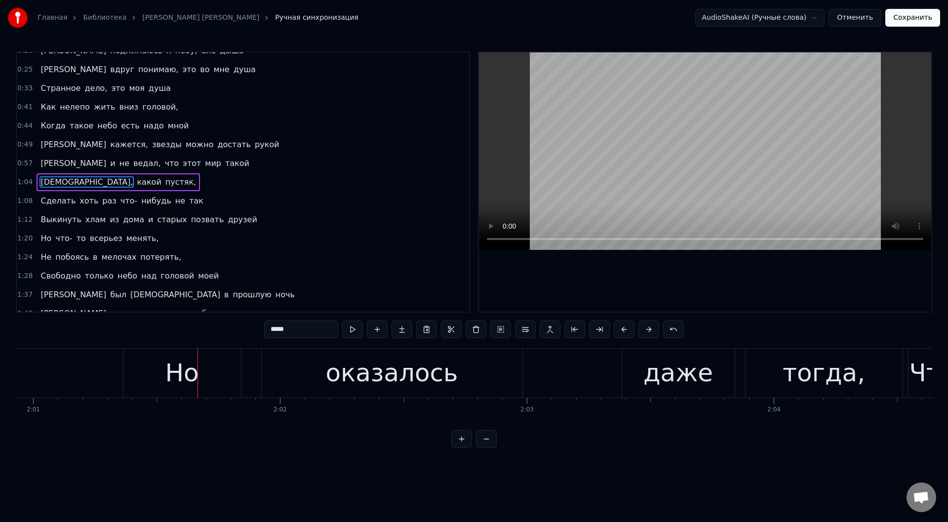
scroll to position [0, 29723]
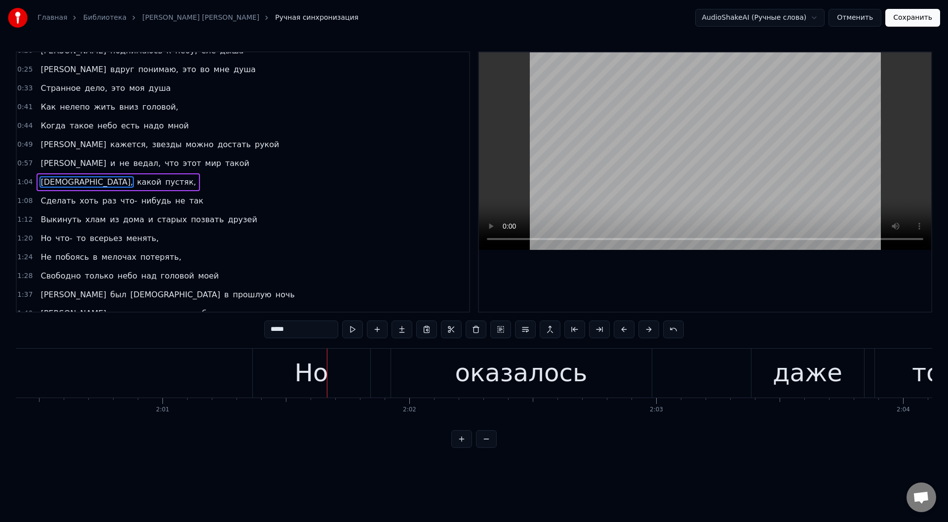
click at [289, 381] on div "Но" at bounding box center [312, 373] width 118 height 49
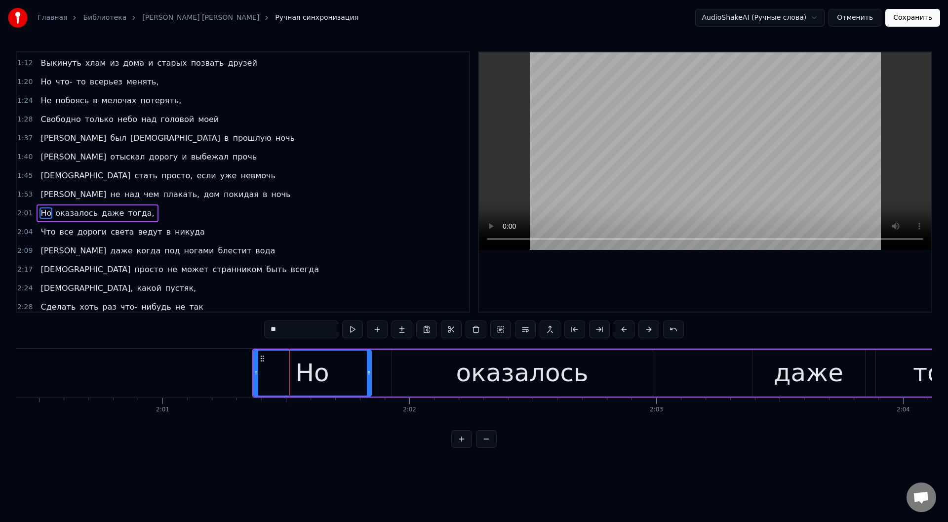
scroll to position [217, 0]
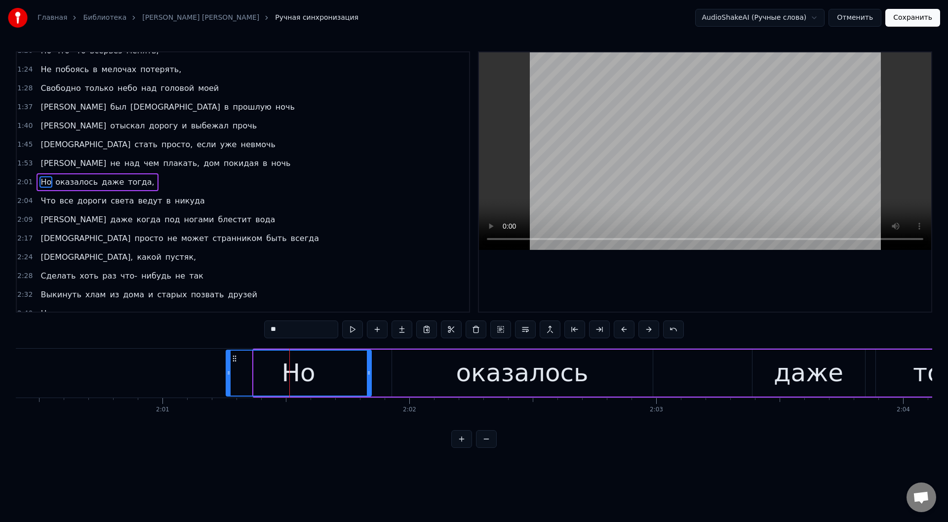
drag, startPoint x: 254, startPoint y: 371, endPoint x: 227, endPoint y: 371, distance: 27.6
click at [227, 371] on icon at bounding box center [229, 373] width 4 height 8
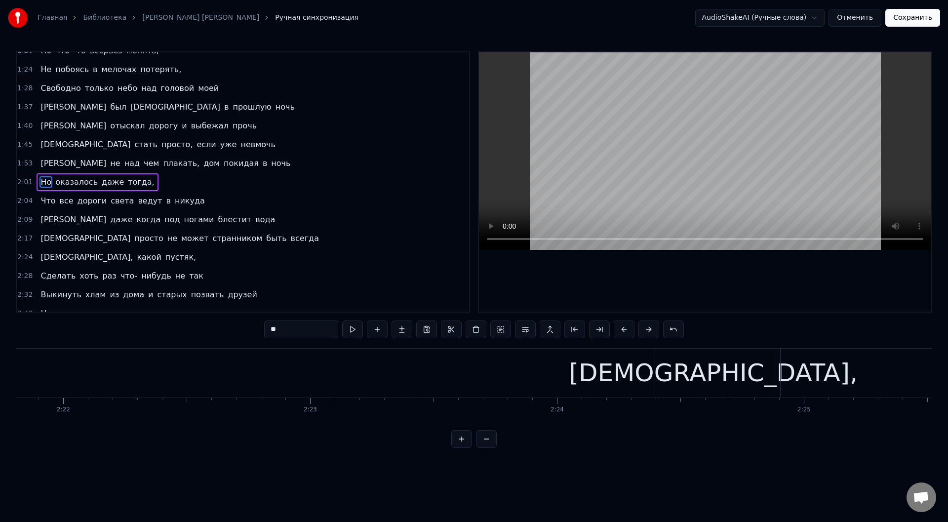
scroll to position [0, 35049]
click at [629, 375] on div "[DEMOGRAPHIC_DATA]," at bounding box center [670, 373] width 122 height 49
type input "*****"
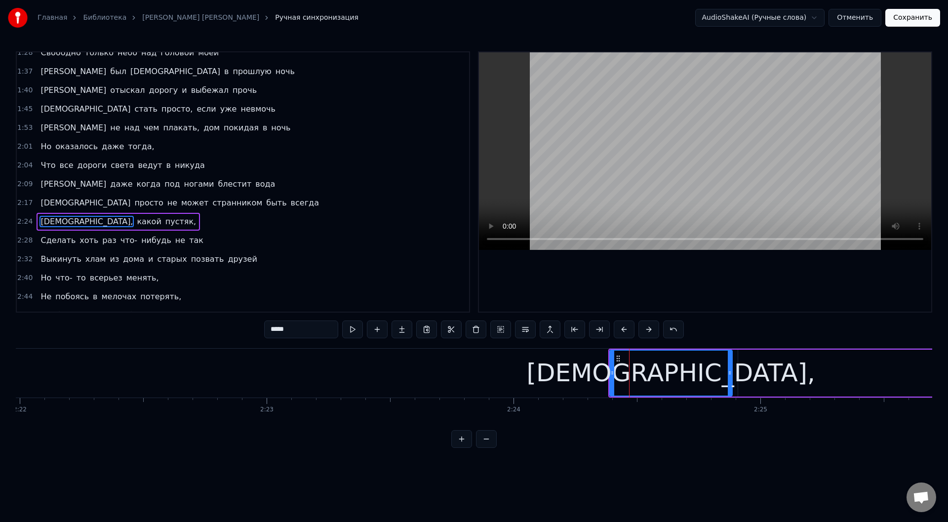
scroll to position [292, 0]
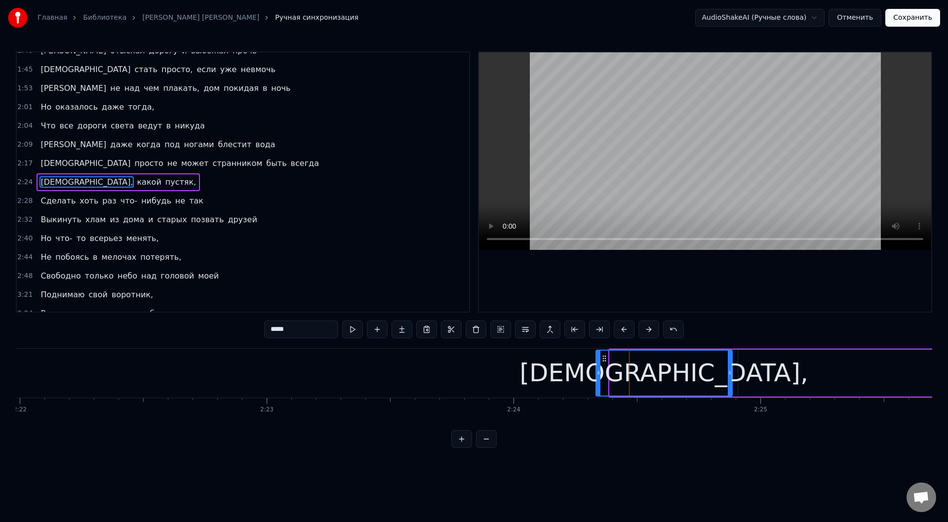
drag, startPoint x: 612, startPoint y: 373, endPoint x: 598, endPoint y: 374, distance: 13.8
click at [598, 374] on icon at bounding box center [598, 373] width 4 height 8
click at [350, 327] on button at bounding box center [352, 329] width 21 height 18
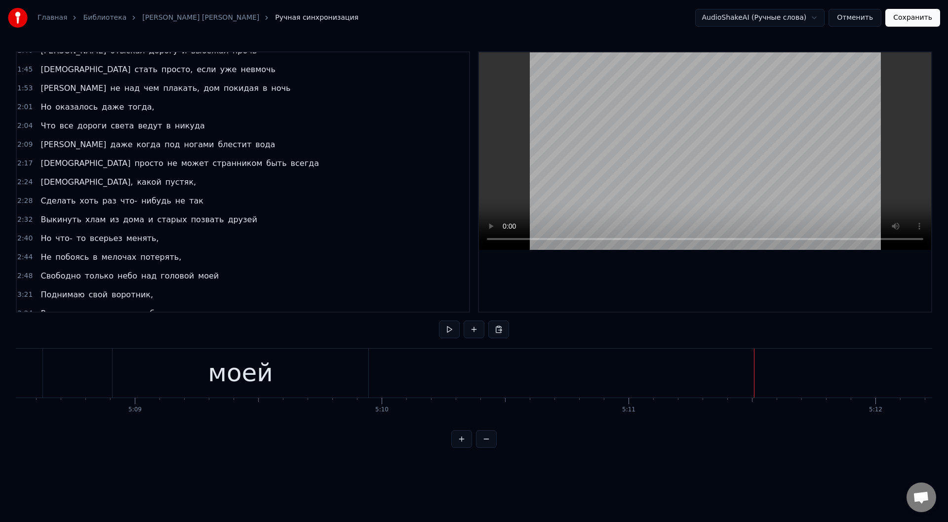
scroll to position [0, 77357]
click at [914, 21] on button "Сохранить" at bounding box center [912, 18] width 55 height 18
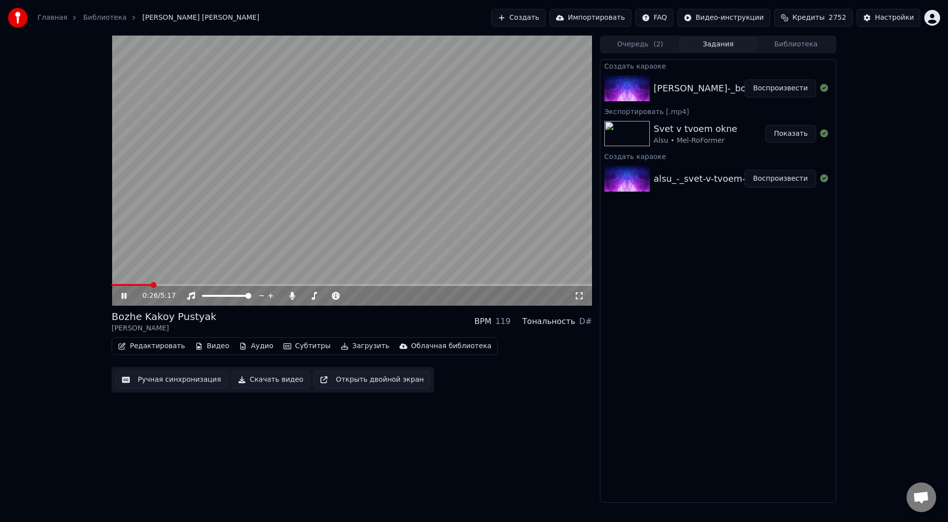
click at [151, 284] on span at bounding box center [352, 285] width 480 height 2
click at [122, 294] on icon at bounding box center [123, 296] width 5 height 6
click at [345, 348] on button "Загрузить" at bounding box center [365, 346] width 57 height 14
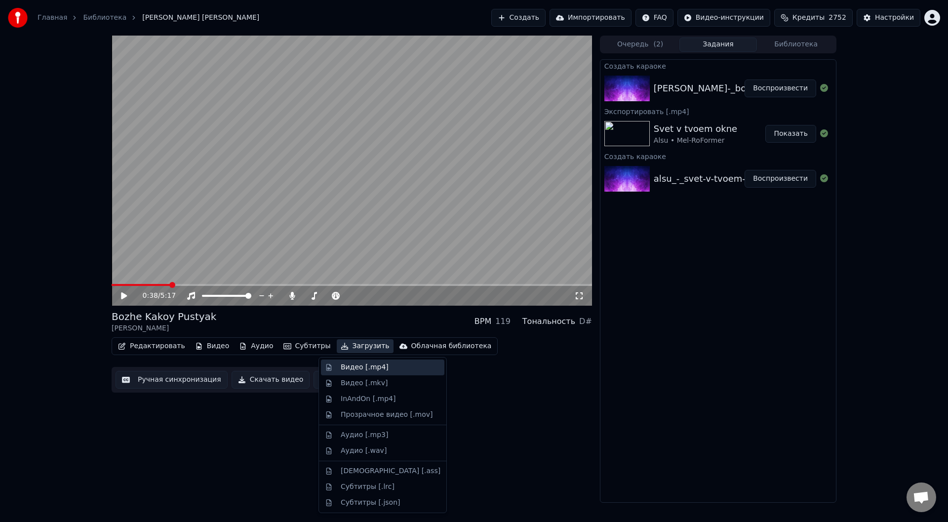
click at [354, 366] on div "Видео [.mp4]" at bounding box center [365, 367] width 48 height 10
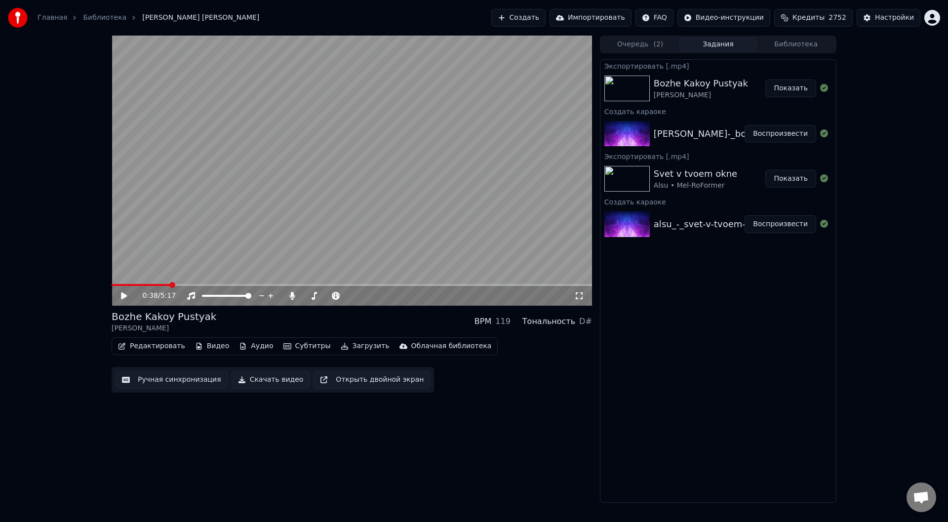
click at [785, 91] on button "Показать" at bounding box center [790, 88] width 51 height 18
